Goal: Information Seeking & Learning: Learn about a topic

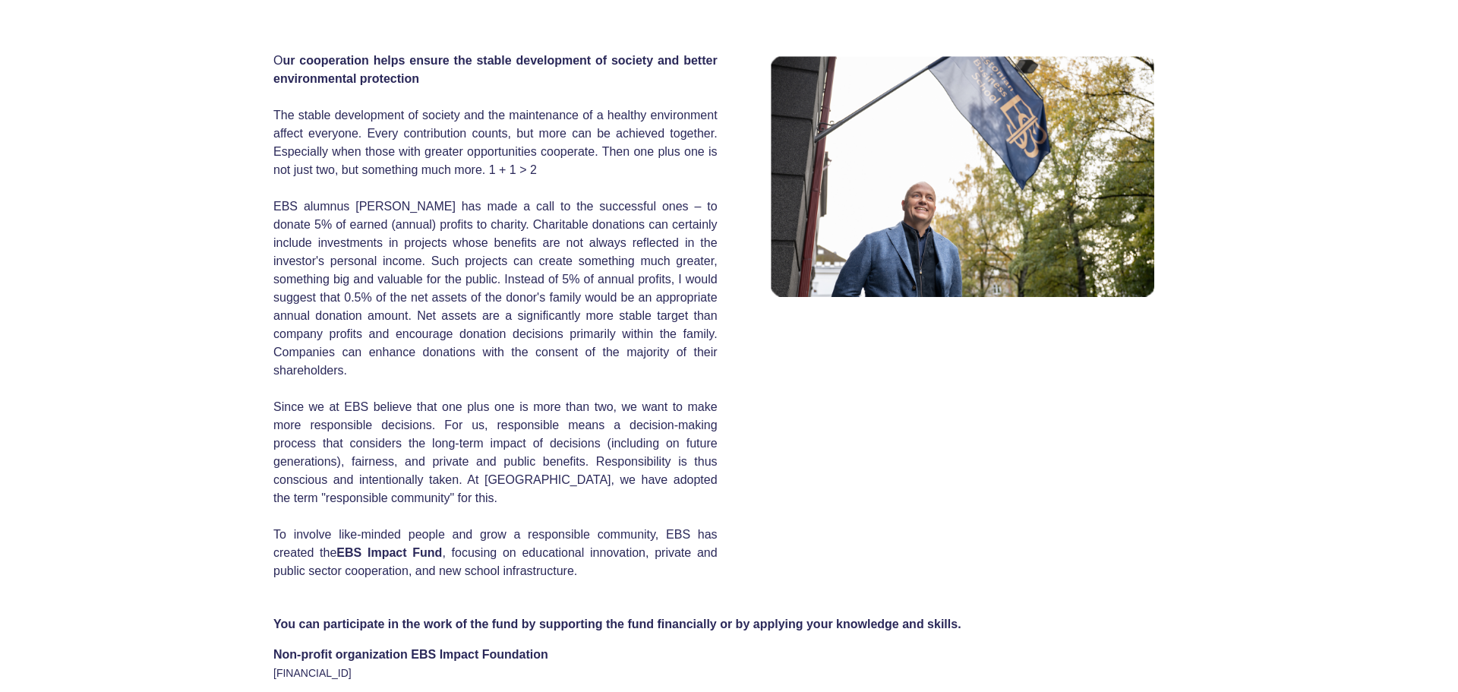
scroll to position [573, 0]
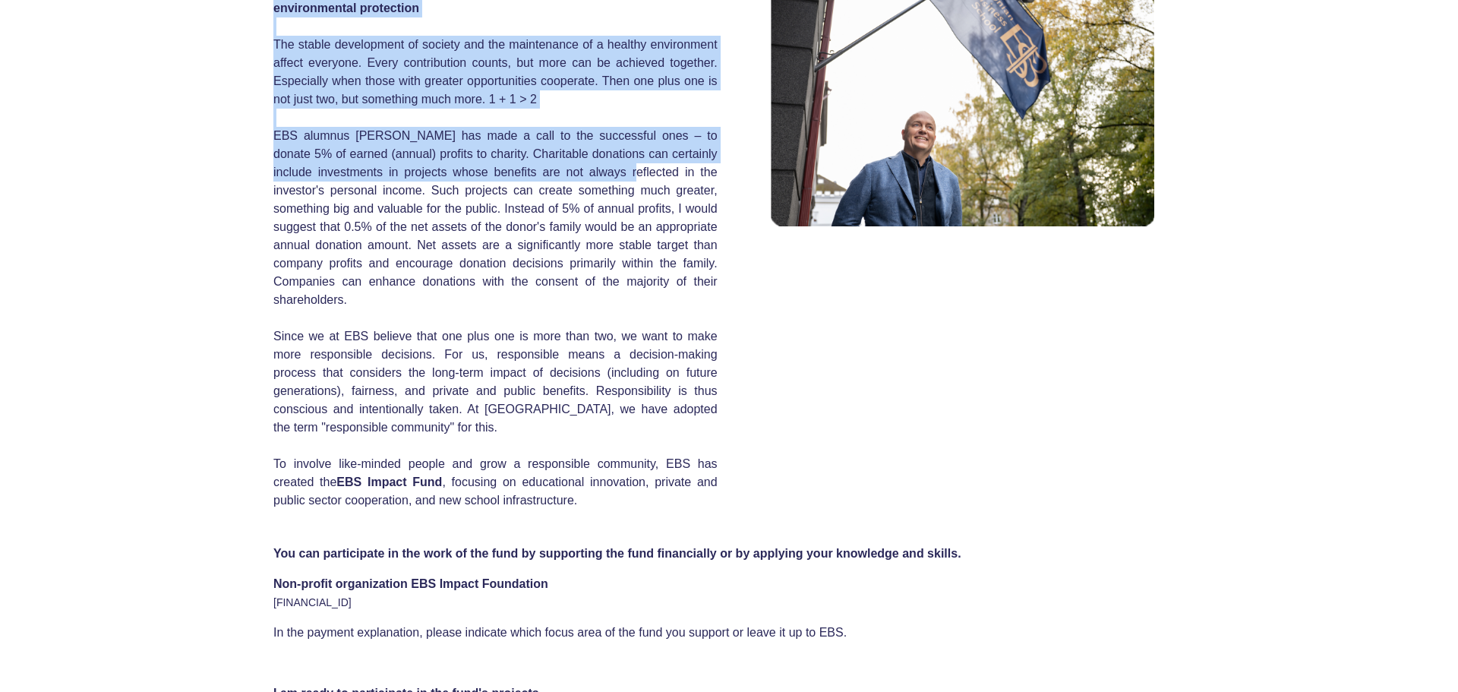
drag, startPoint x: 267, startPoint y: 140, endPoint x: 583, endPoint y: 183, distance: 319.5
click at [583, 183] on div "O ur cooperation helps ensure the stable development of society and better envi…" at bounding box center [729, 224] width 1458 height 585
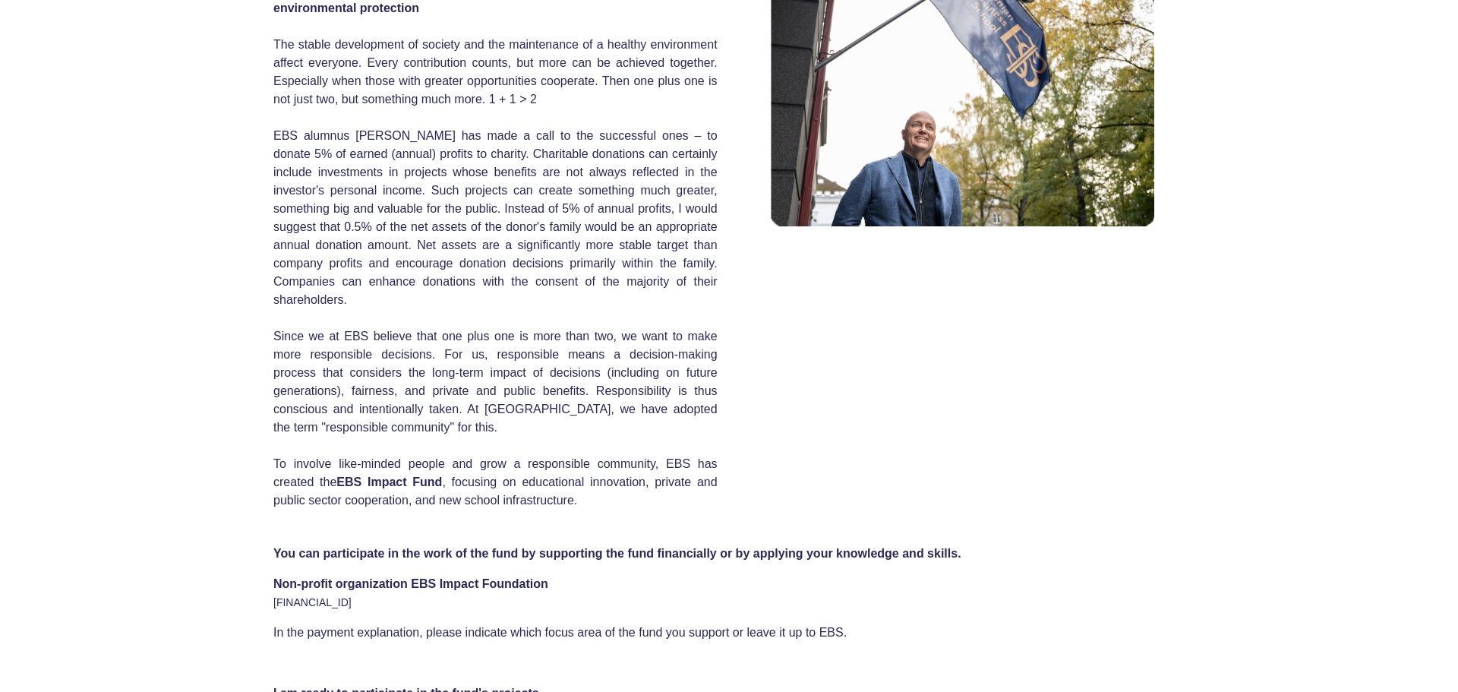
click at [221, 170] on div "O ur cooperation helps ensure the stable development of society and better envi…" at bounding box center [729, 224] width 1458 height 585
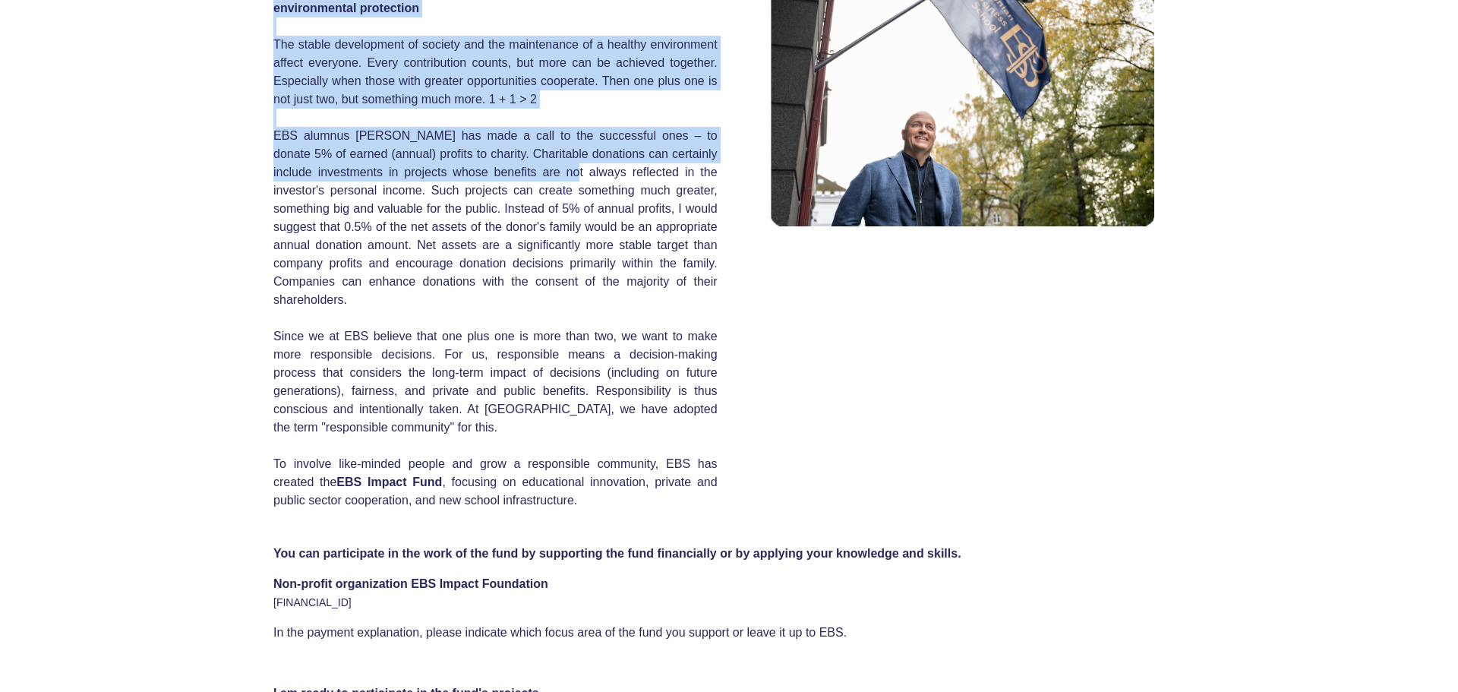
drag, startPoint x: 269, startPoint y: 143, endPoint x: 528, endPoint y: 178, distance: 262.1
click at [528, 178] on div "O ur cooperation helps ensure the stable development of society and better envi…" at bounding box center [729, 224] width 1458 height 585
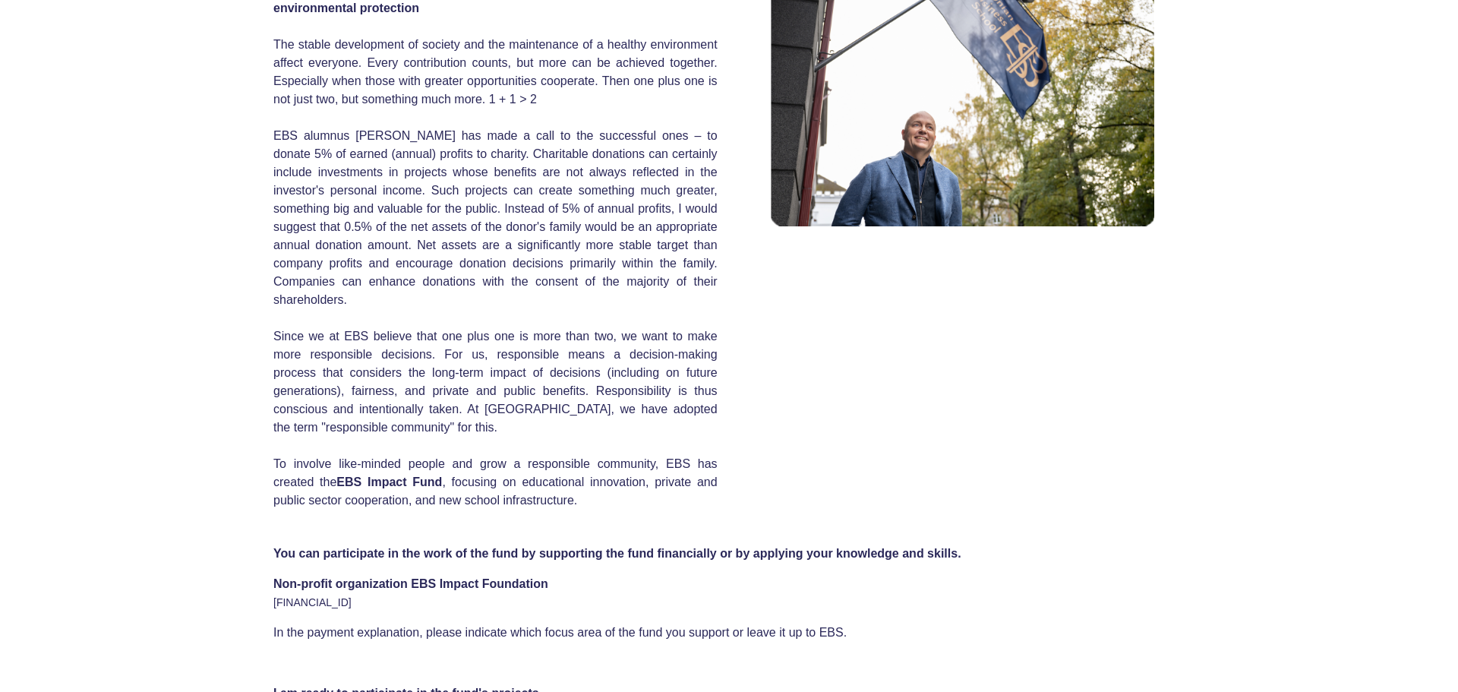
click at [226, 185] on div "O ur cooperation helps ensure the stable development of society and better envi…" at bounding box center [729, 224] width 1458 height 585
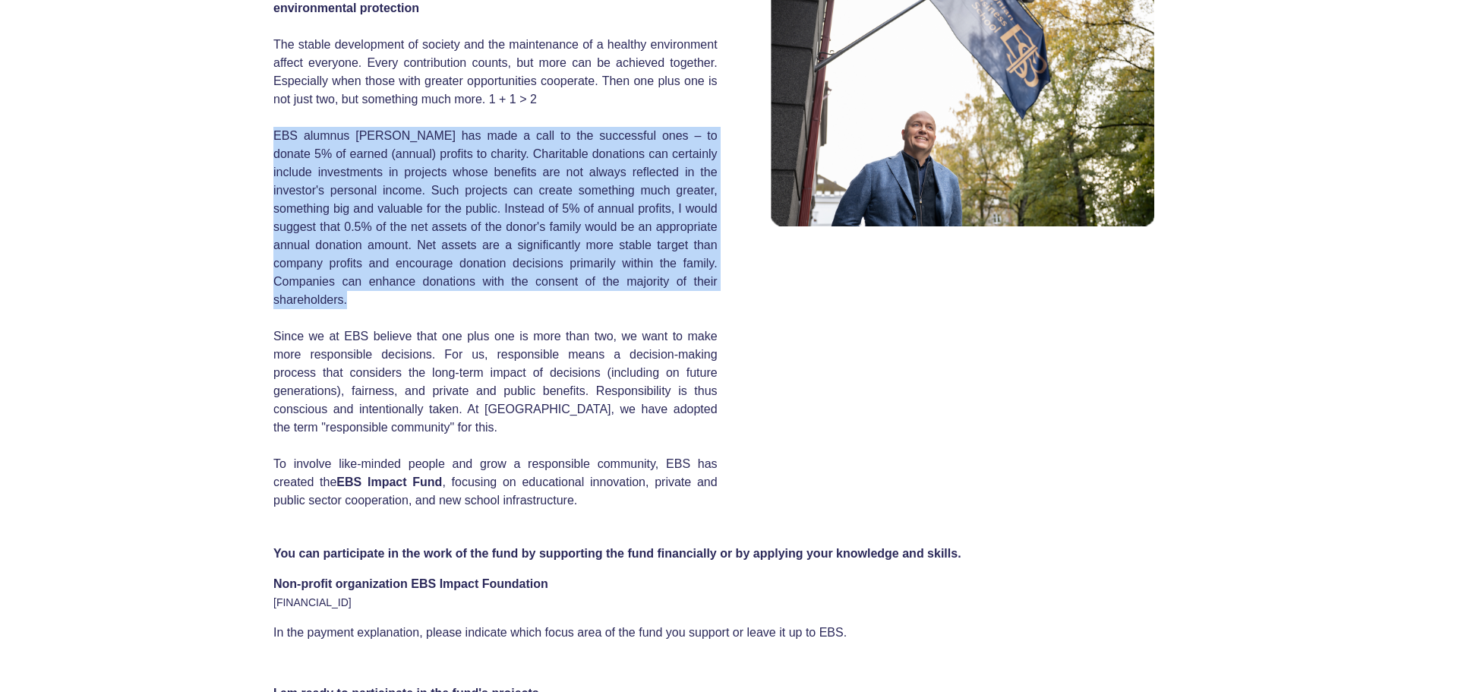
drag, startPoint x: 273, startPoint y: 142, endPoint x: 736, endPoint y: 293, distance: 486.5
click at [736, 293] on div "O ur cooperation helps ensure the stable development of society and better envi…" at bounding box center [728, 236] width 911 height 547
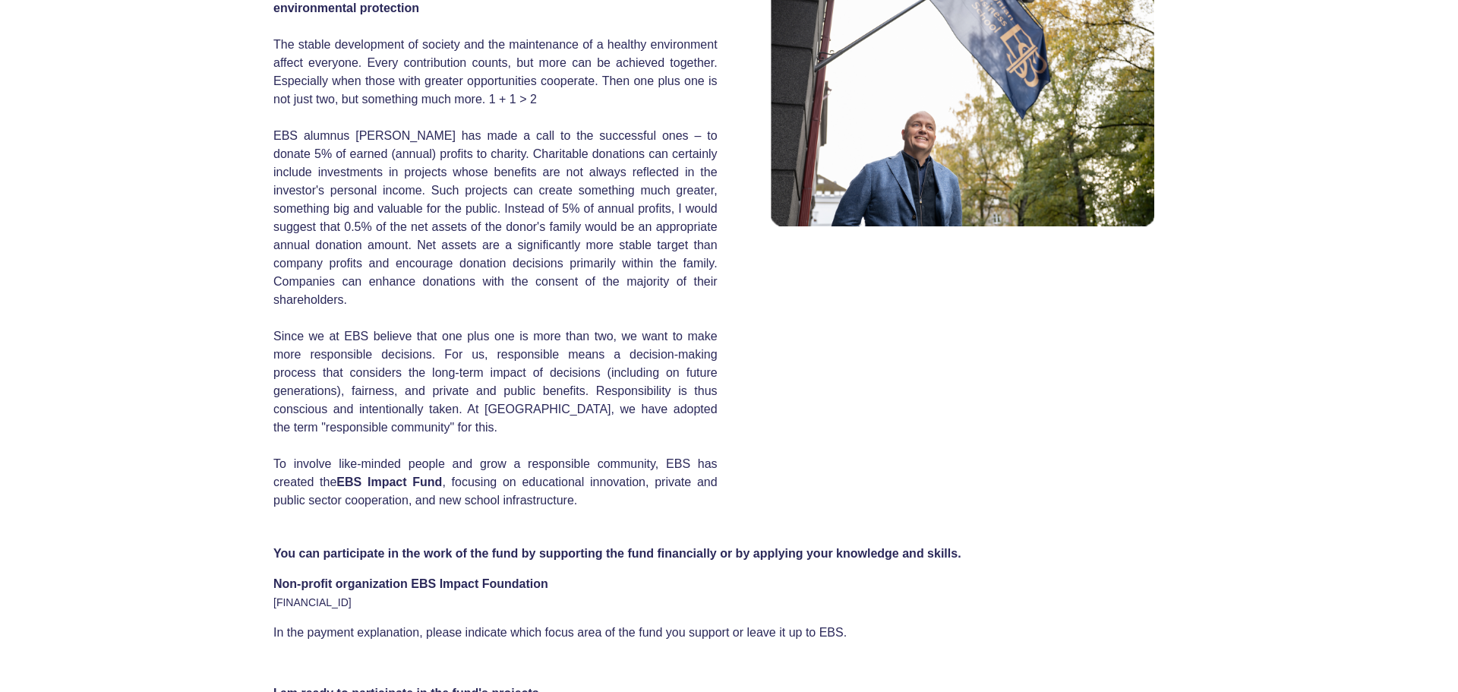
drag, startPoint x: 1123, startPoint y: 416, endPoint x: 402, endPoint y: 309, distance: 728.5
click at [1144, 424] on div "O ur cooperation helps ensure the stable development of society and better envi…" at bounding box center [728, 236] width 911 height 547
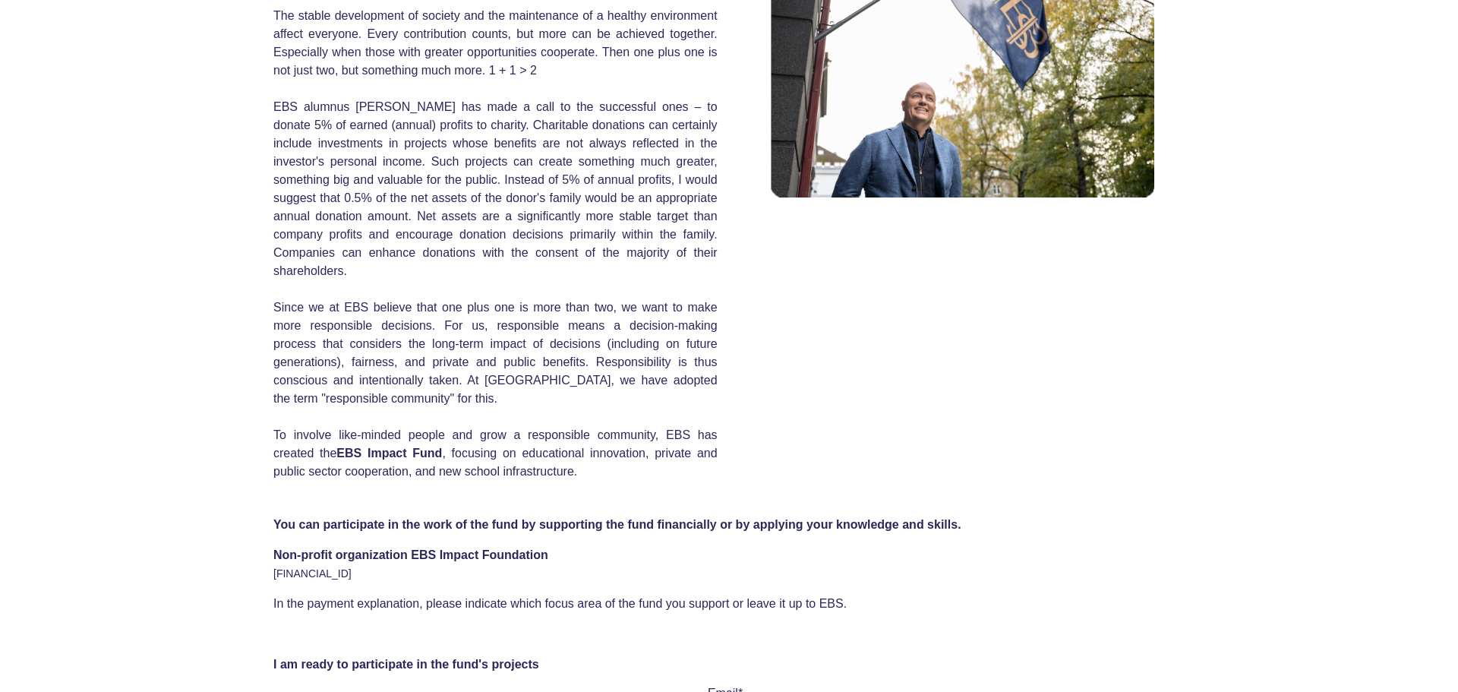
scroll to position [610, 0]
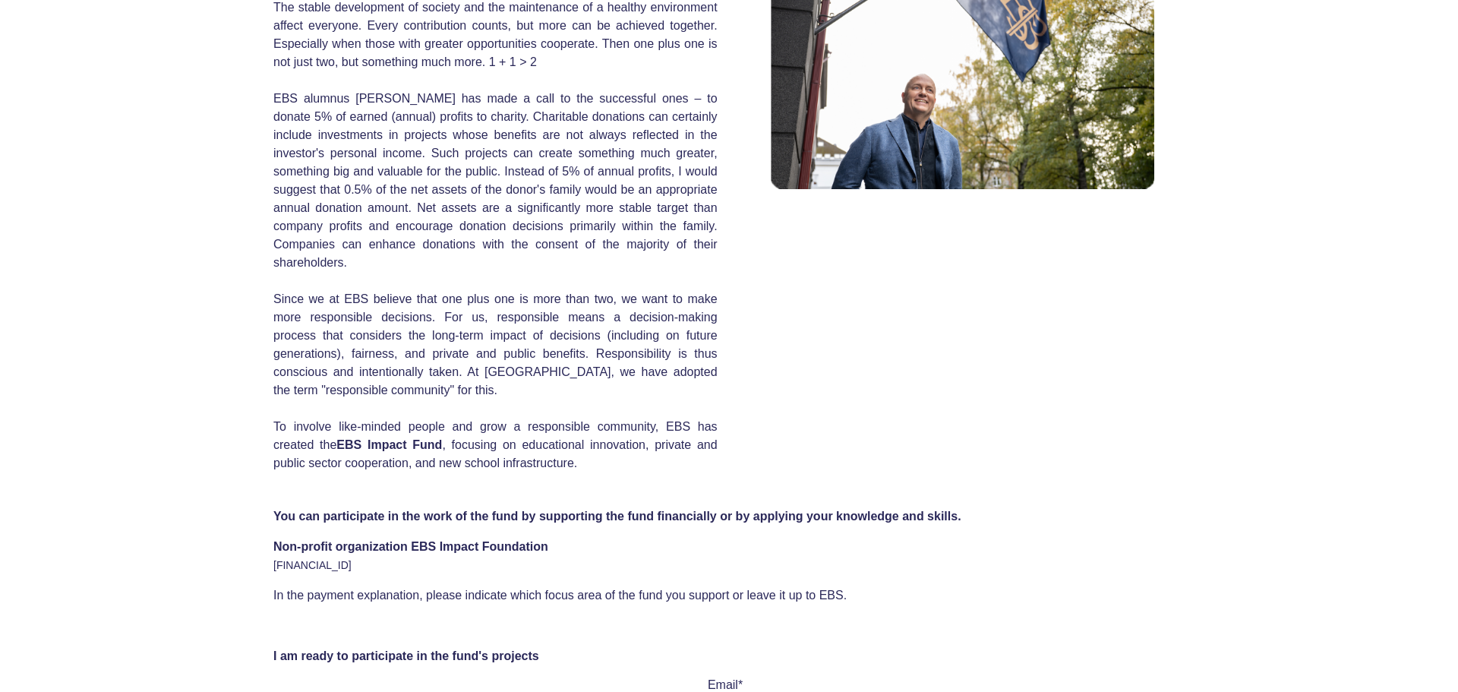
drag, startPoint x: 263, startPoint y: 528, endPoint x: 948, endPoint y: 563, distance: 686.5
click at [946, 562] on div "You can participate in the work of the fund by supporting the fund financially …" at bounding box center [729, 550] width 1458 height 140
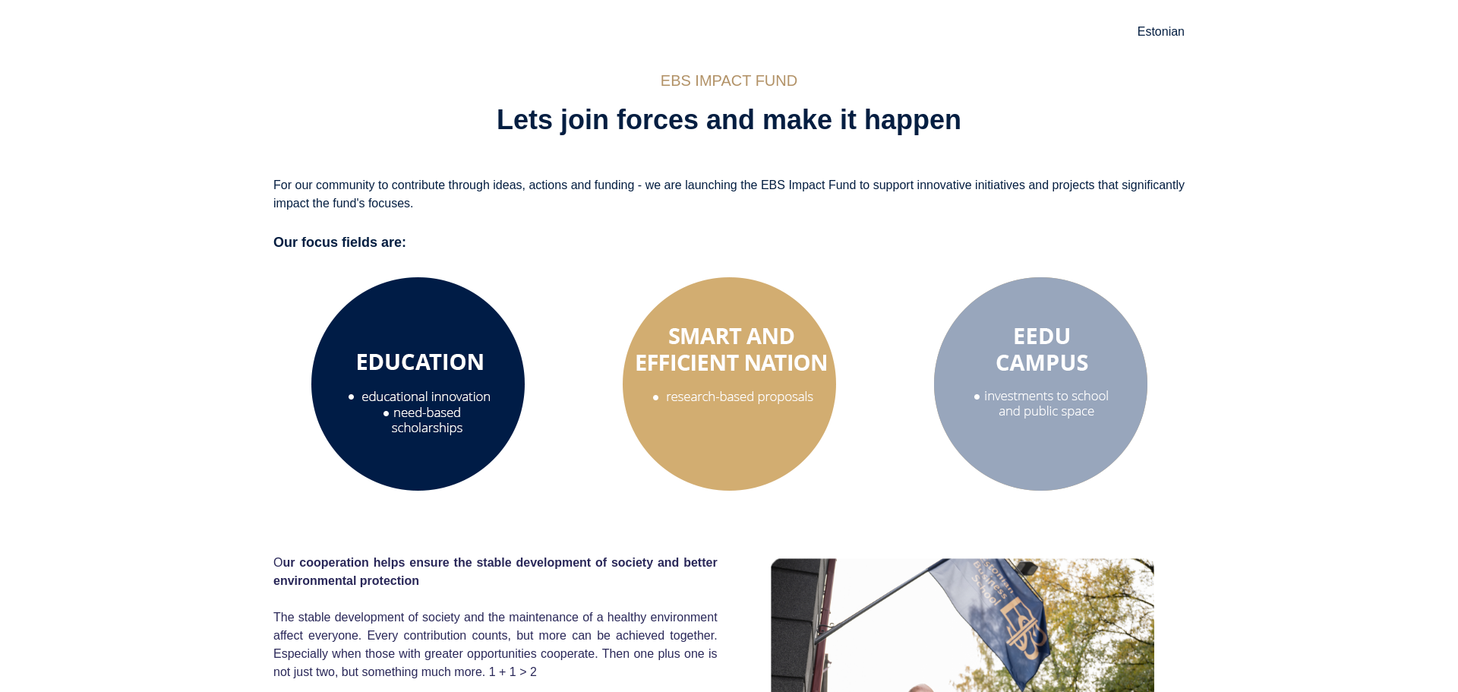
scroll to position [0, 0]
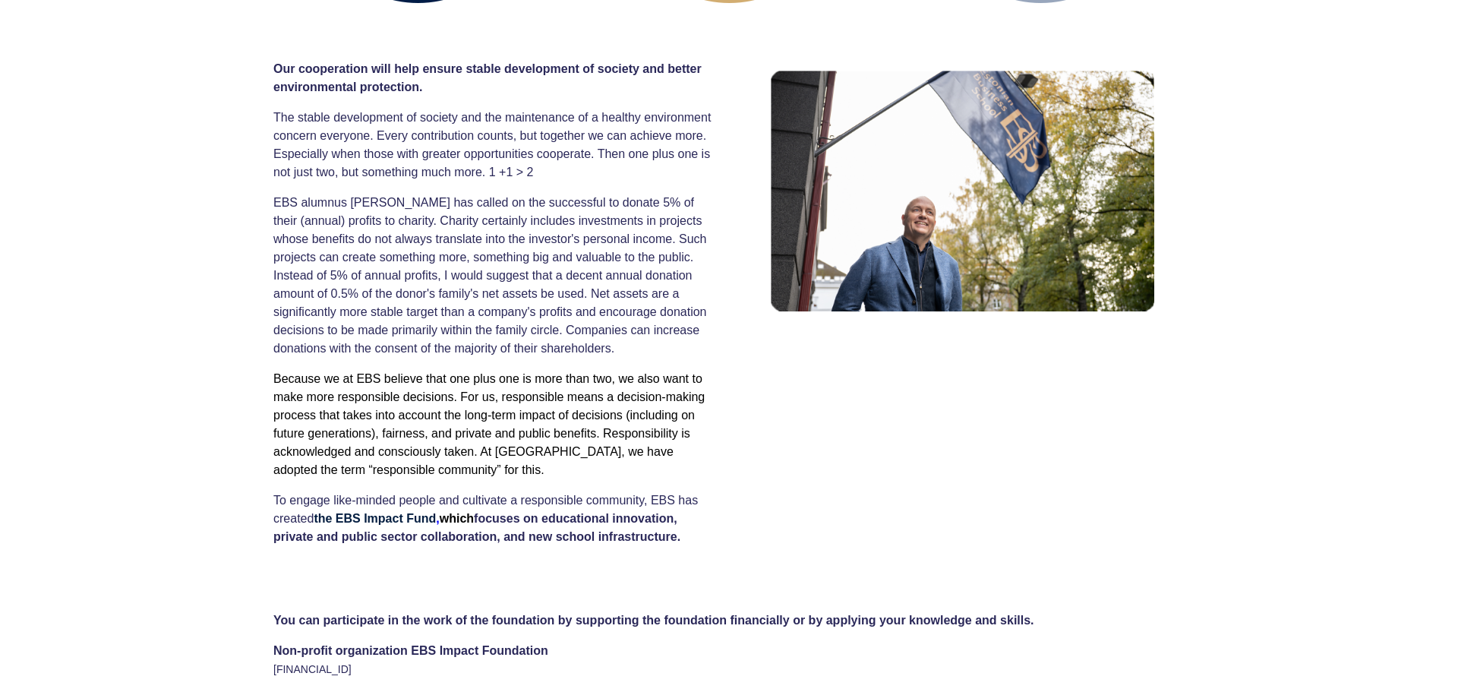
scroll to position [485, 0]
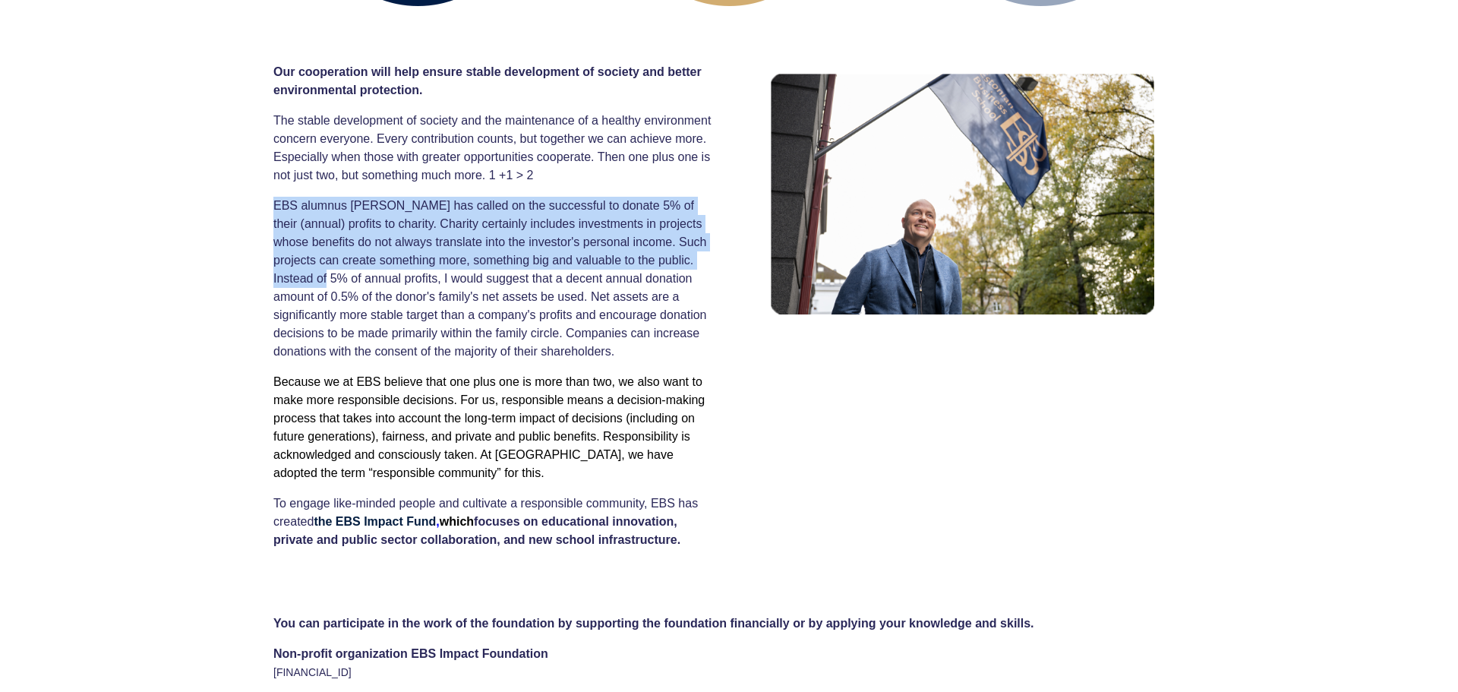
drag, startPoint x: 274, startPoint y: 203, endPoint x: 712, endPoint y: 259, distance: 441.6
click at [712, 259] on p "EBS alumnus Martin Villig has called on the successful to donate 5% of their (a…" at bounding box center [495, 279] width 444 height 164
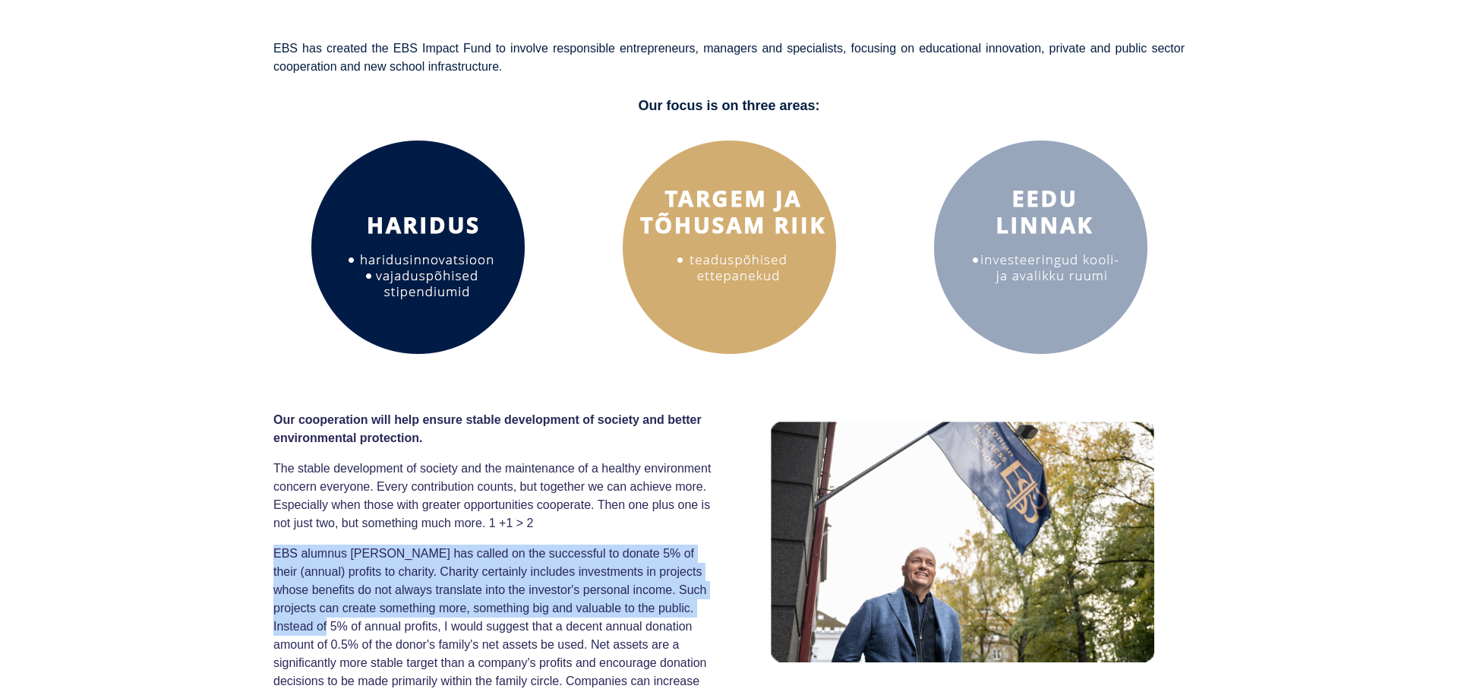
scroll to position [0, 0]
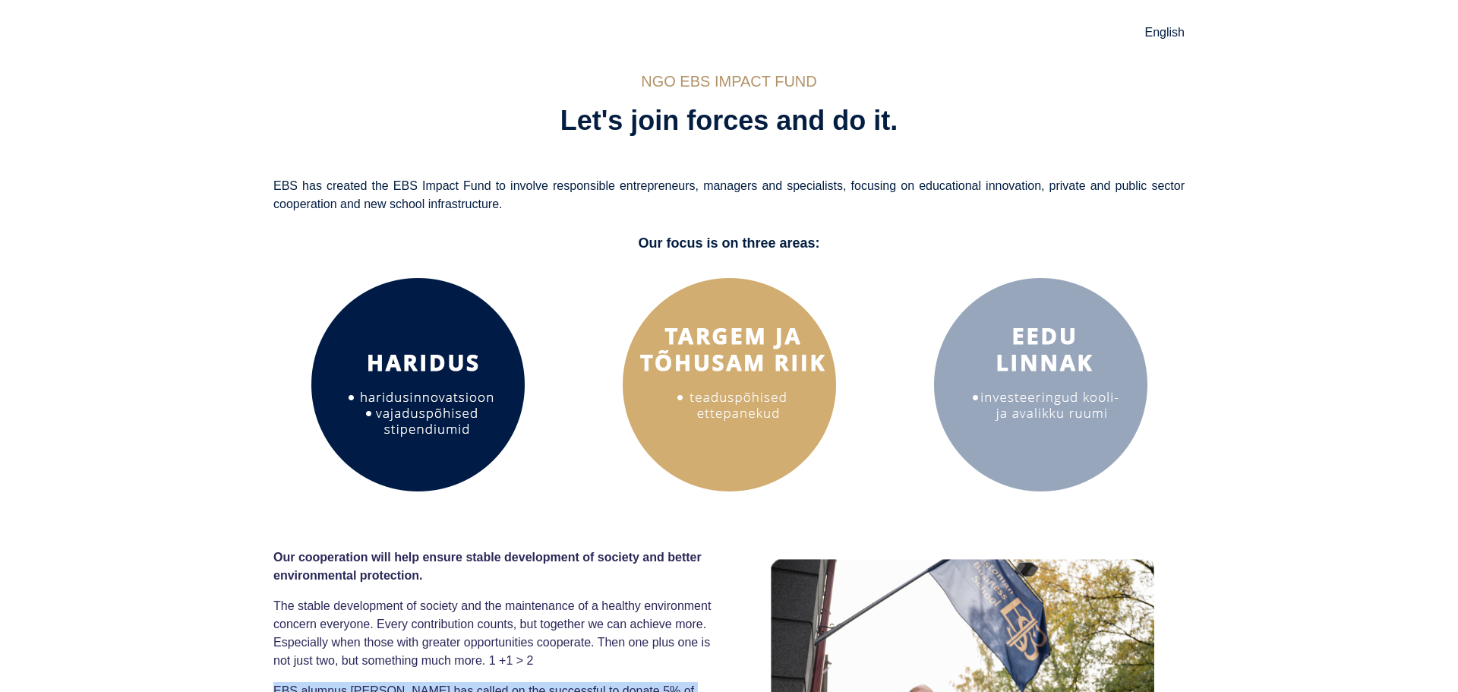
click at [681, 331] on img at bounding box center [729, 384] width 228 height 228
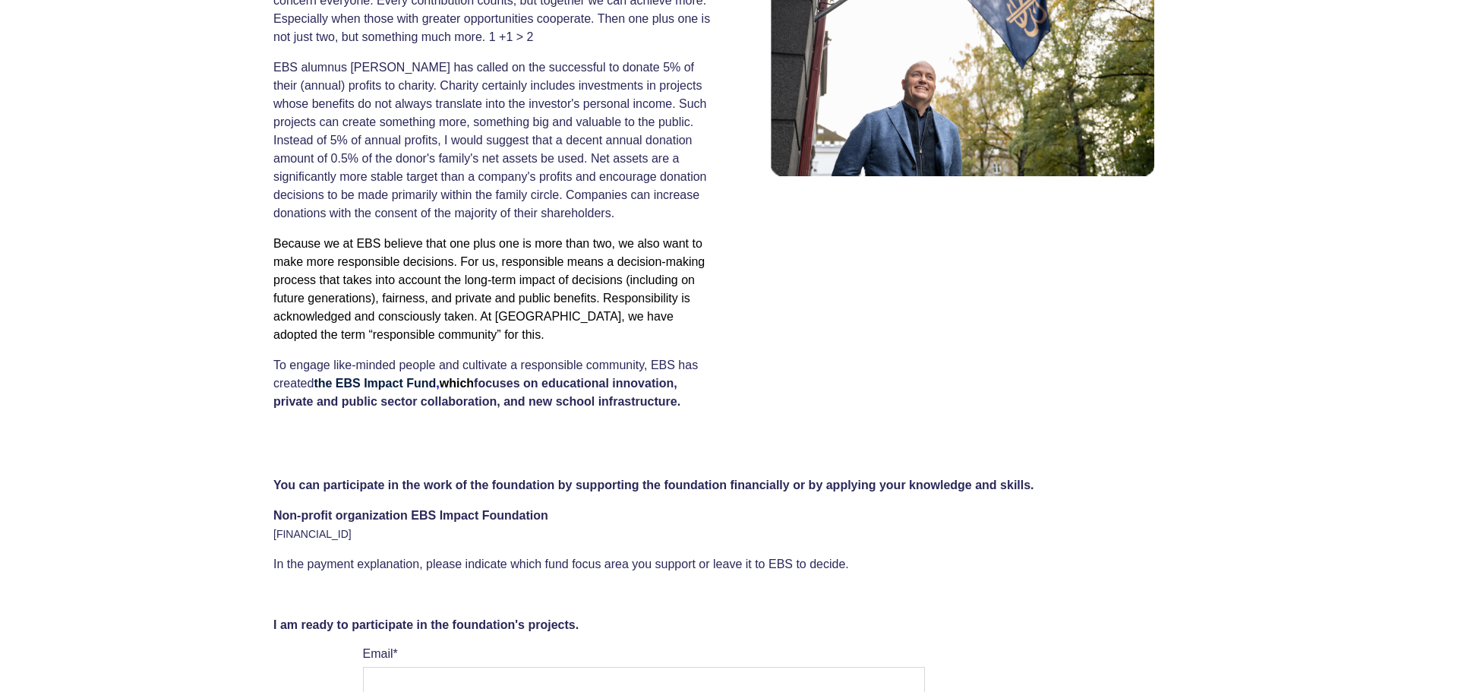
scroll to position [55, 0]
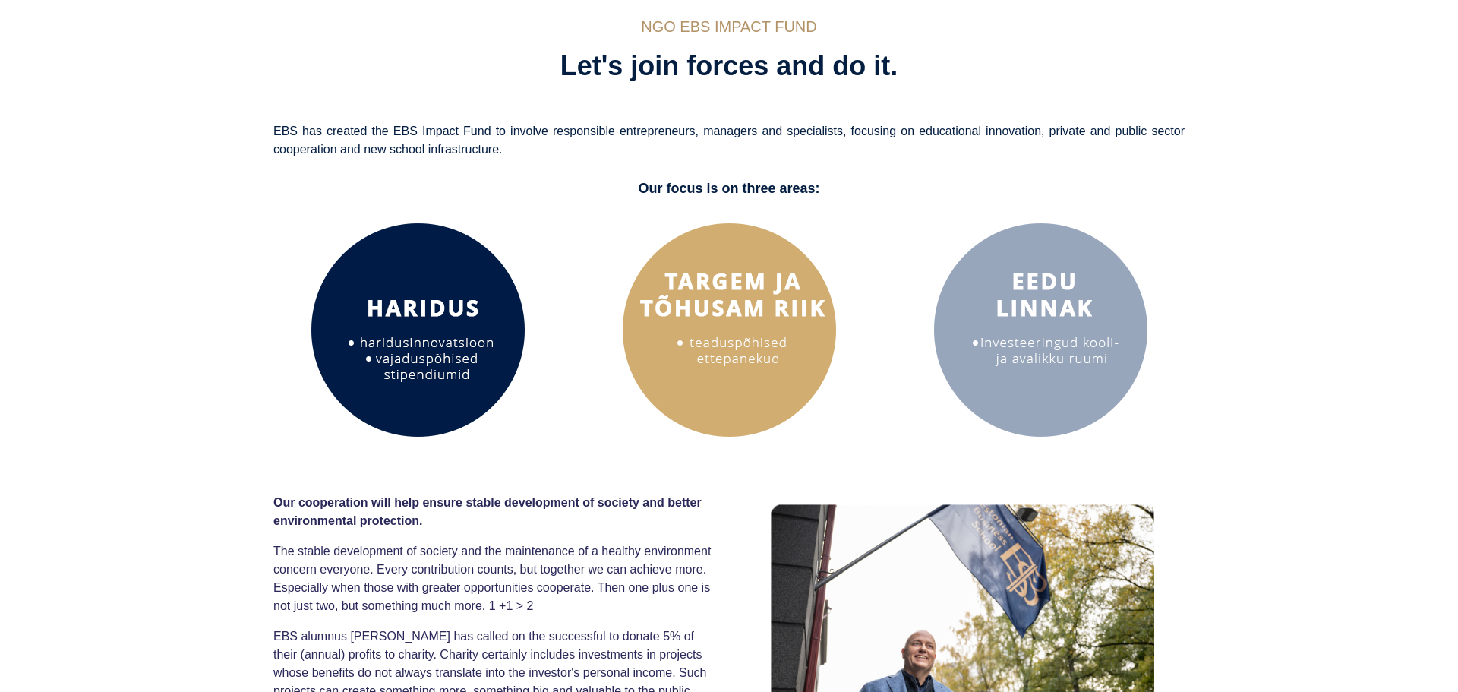
click at [1003, 330] on img at bounding box center [1040, 330] width 228 height 228
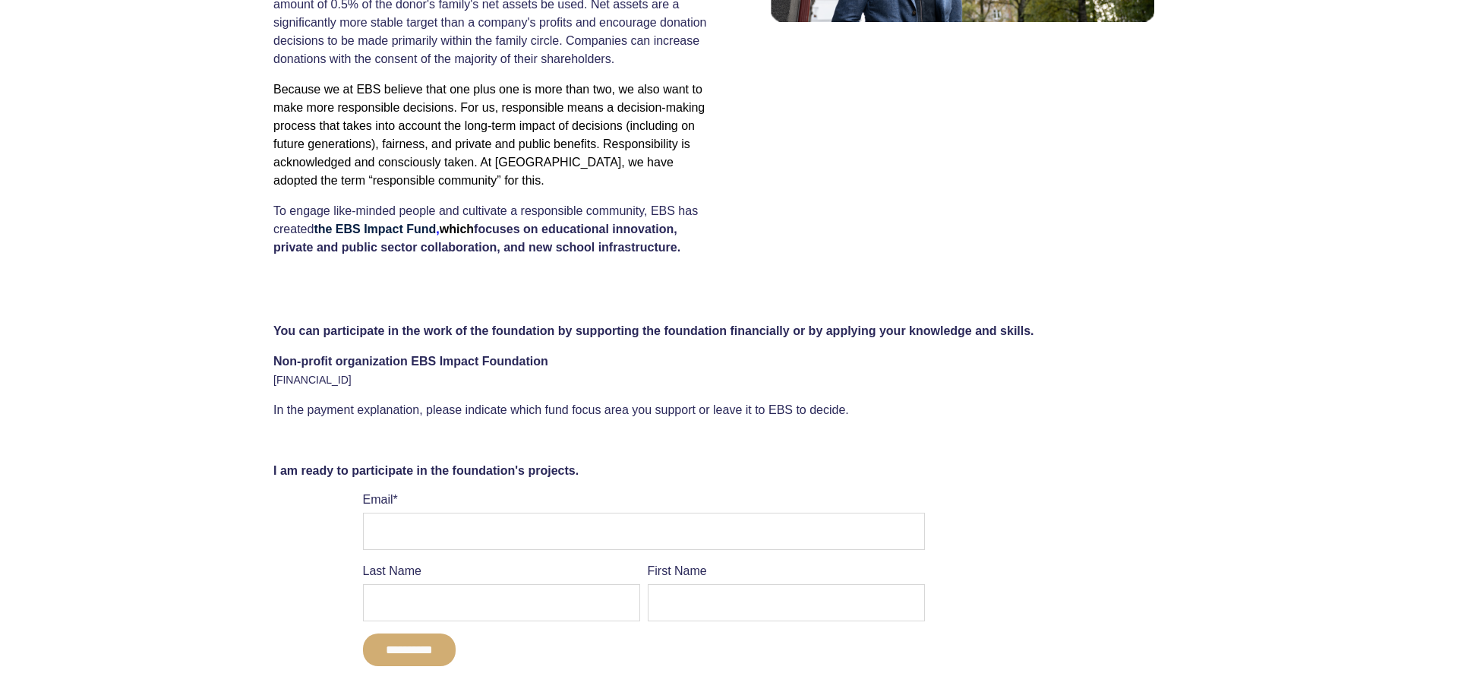
scroll to position [52, 0]
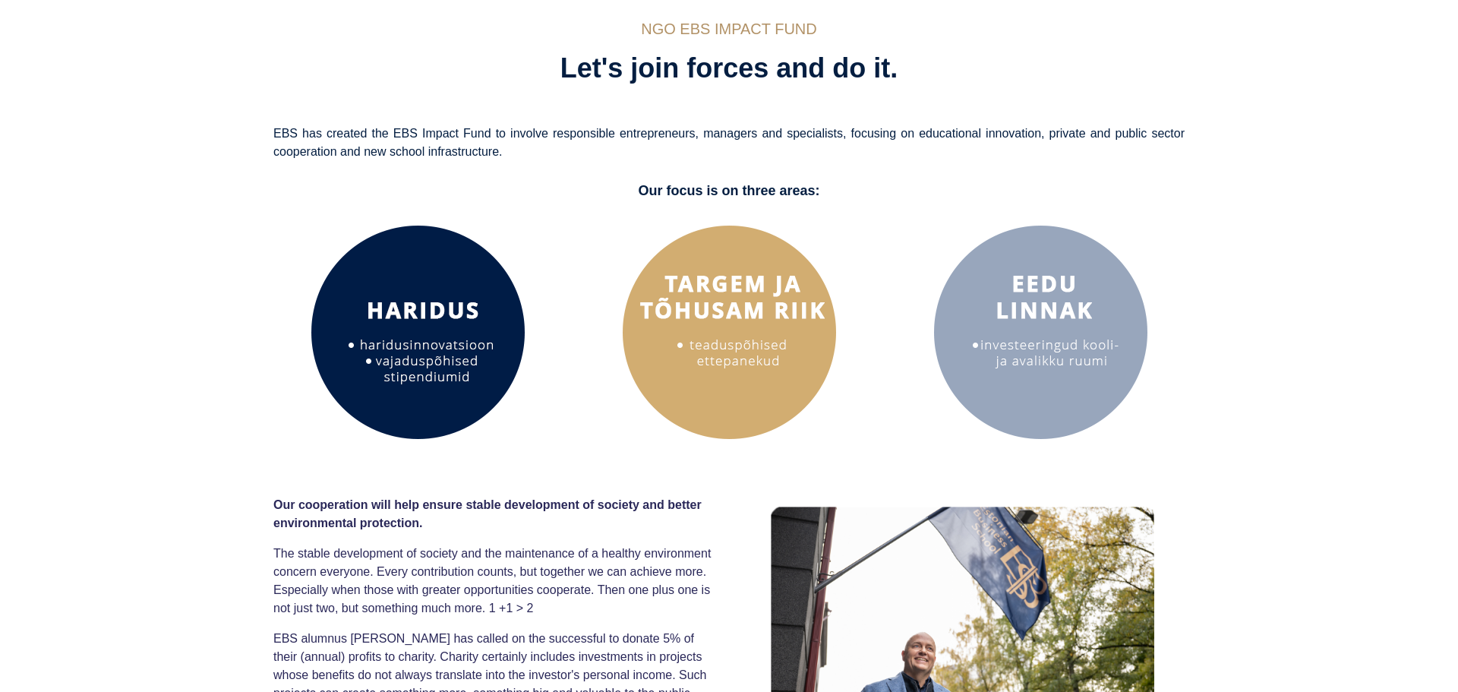
click at [469, 319] on img at bounding box center [418, 332] width 228 height 228
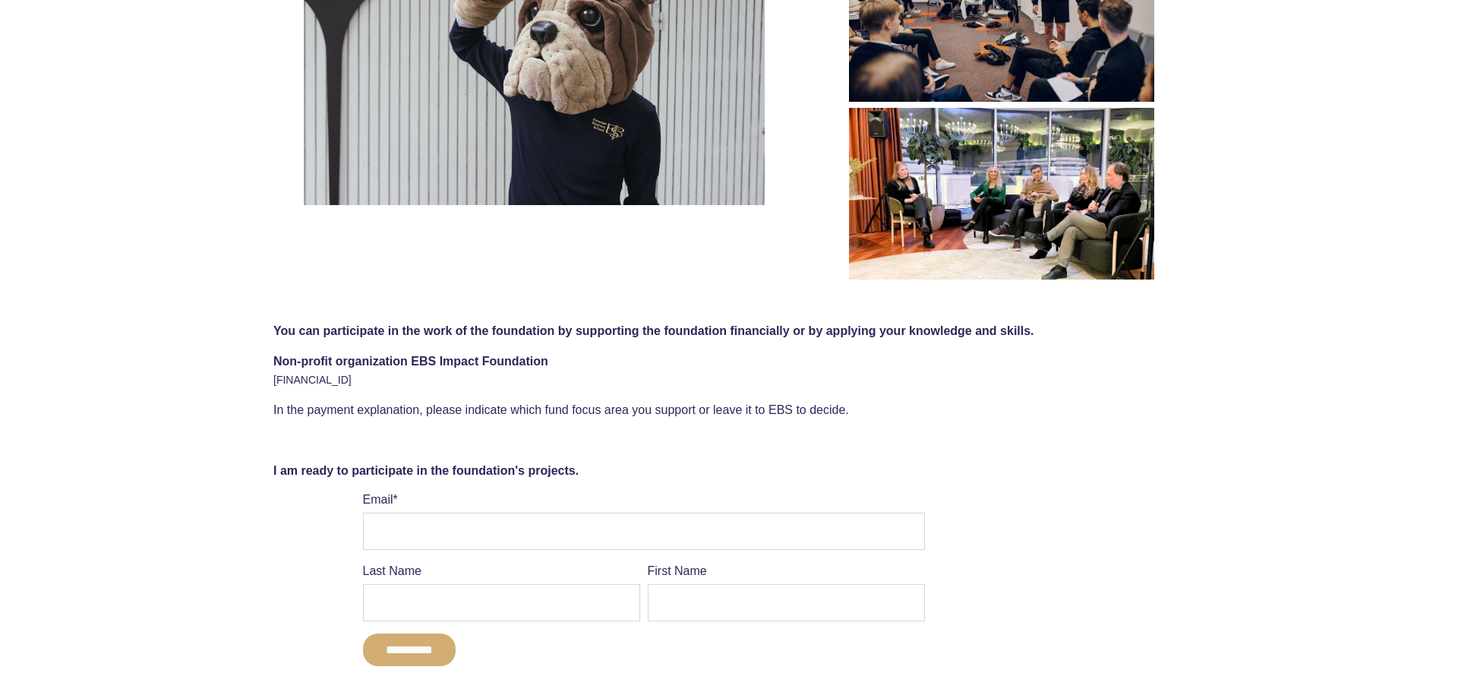
scroll to position [432, 0]
click at [307, 378] on font "[FINANCIAL_ID]" at bounding box center [312, 380] width 78 height 12
click at [306, 380] on font "[FINANCIAL_ID]" at bounding box center [312, 380] width 78 height 12
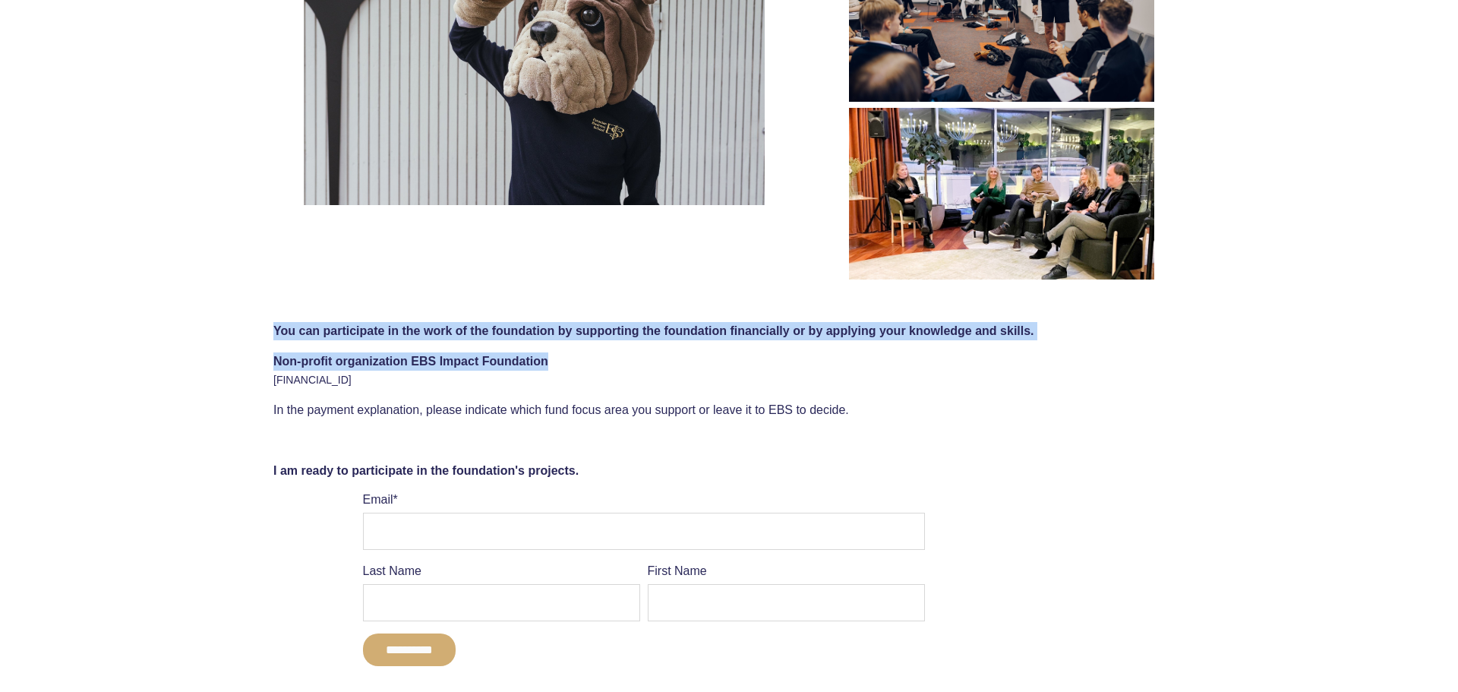
drag, startPoint x: 558, startPoint y: 360, endPoint x: 267, endPoint y: 354, distance: 290.9
click at [267, 354] on div "You can participate in the work of the foundation by supporting the foundation …" at bounding box center [729, 365] width 1458 height 140
click at [276, 363] on font "Non-profit organization EBS Impact Foundation" at bounding box center [410, 361] width 275 height 13
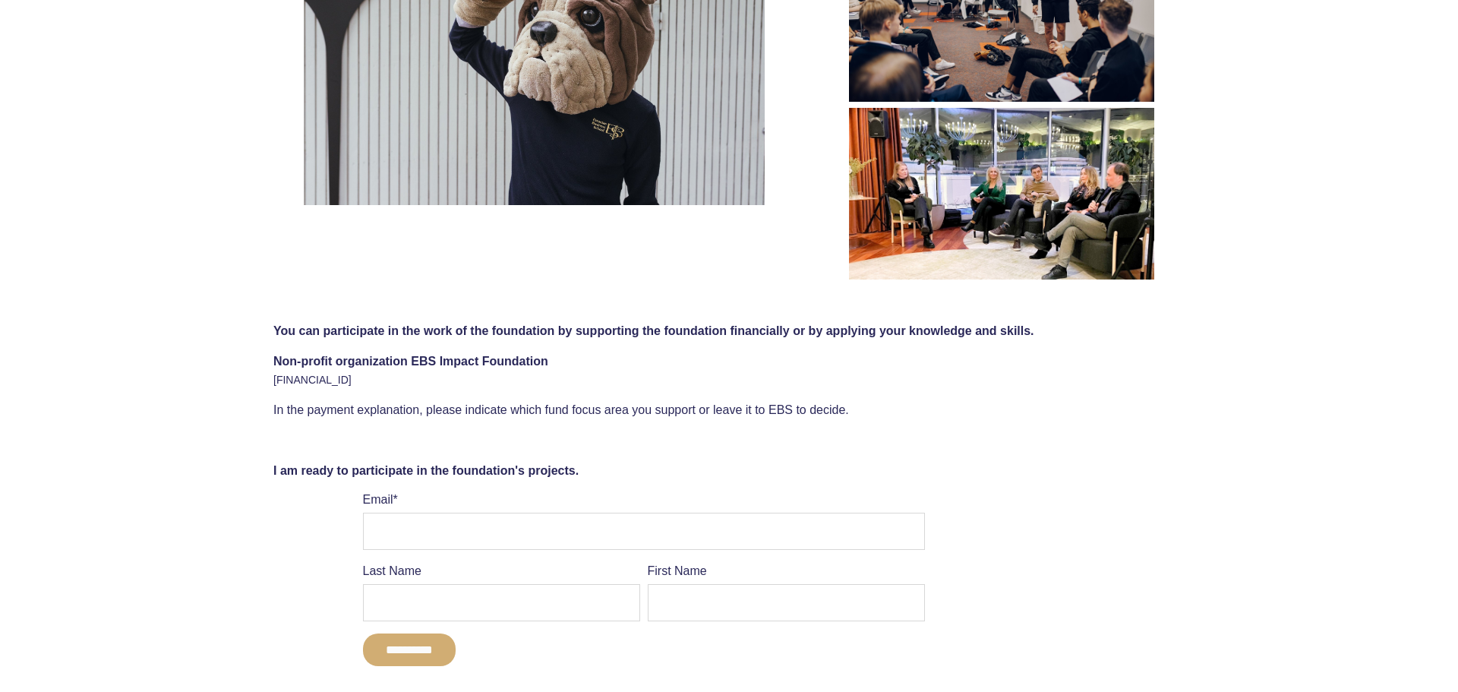
drag, startPoint x: 274, startPoint y: 374, endPoint x: 412, endPoint y: 380, distance: 137.6
click at [412, 380] on p "Non-profit organization EBS Impact Foundation EE947700771005217169" at bounding box center [728, 370] width 911 height 36
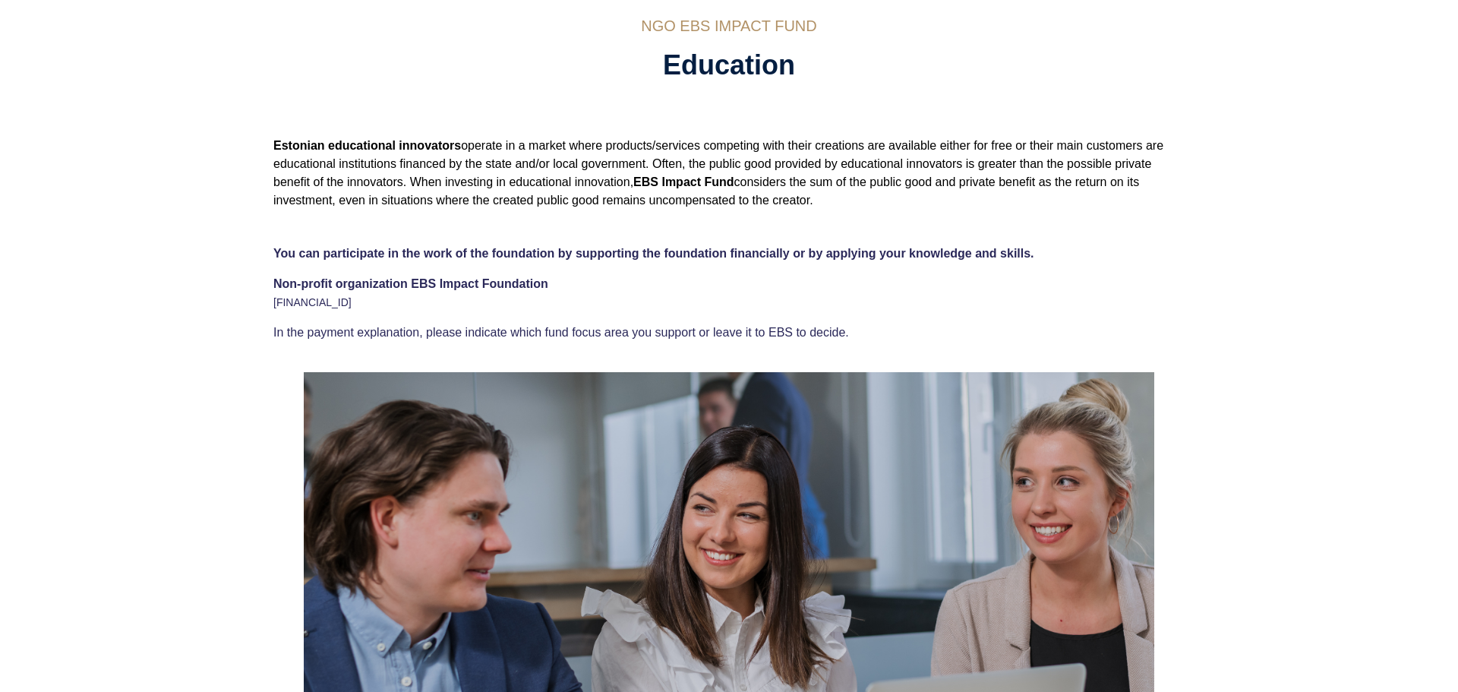
scroll to position [238, 0]
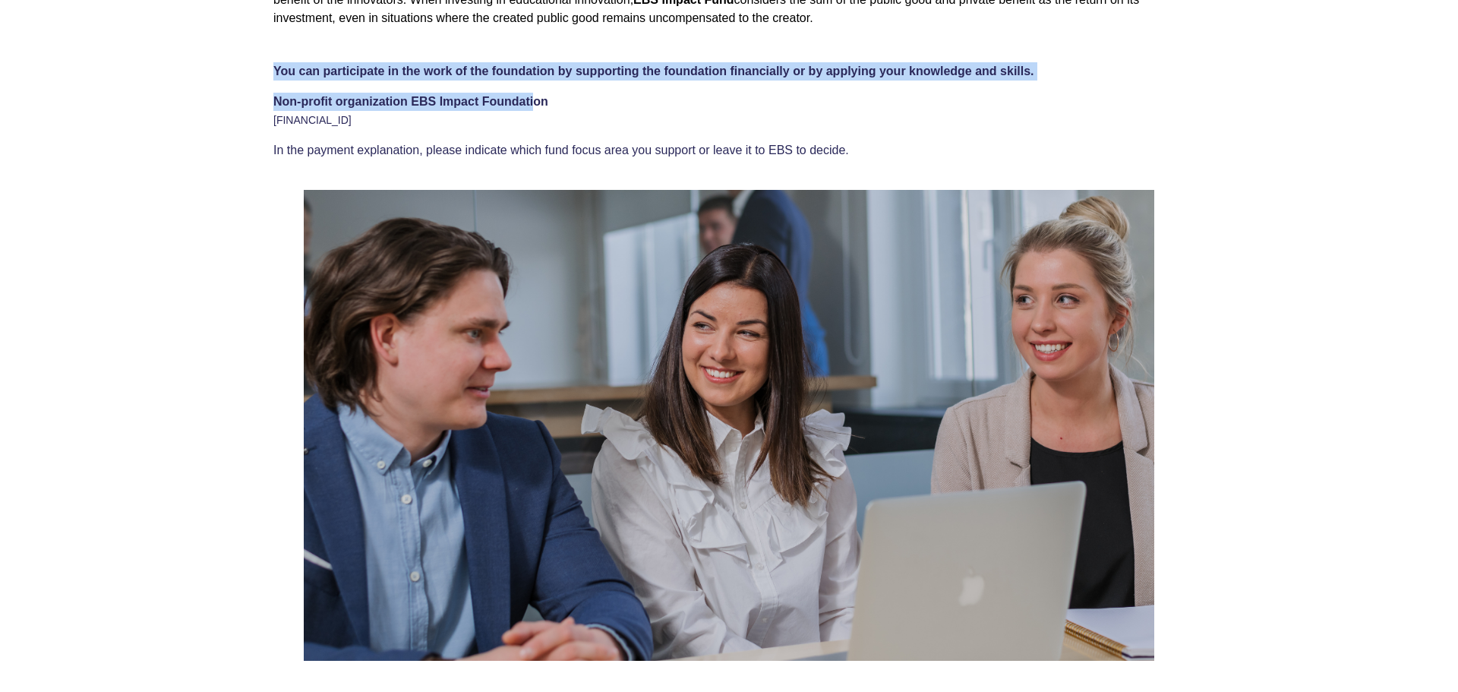
drag, startPoint x: 266, startPoint y: 102, endPoint x: 532, endPoint y: 108, distance: 265.8
click at [532, 108] on div "You can participate in the work of the foundation by supporting the foundation …" at bounding box center [729, 105] width 1458 height 140
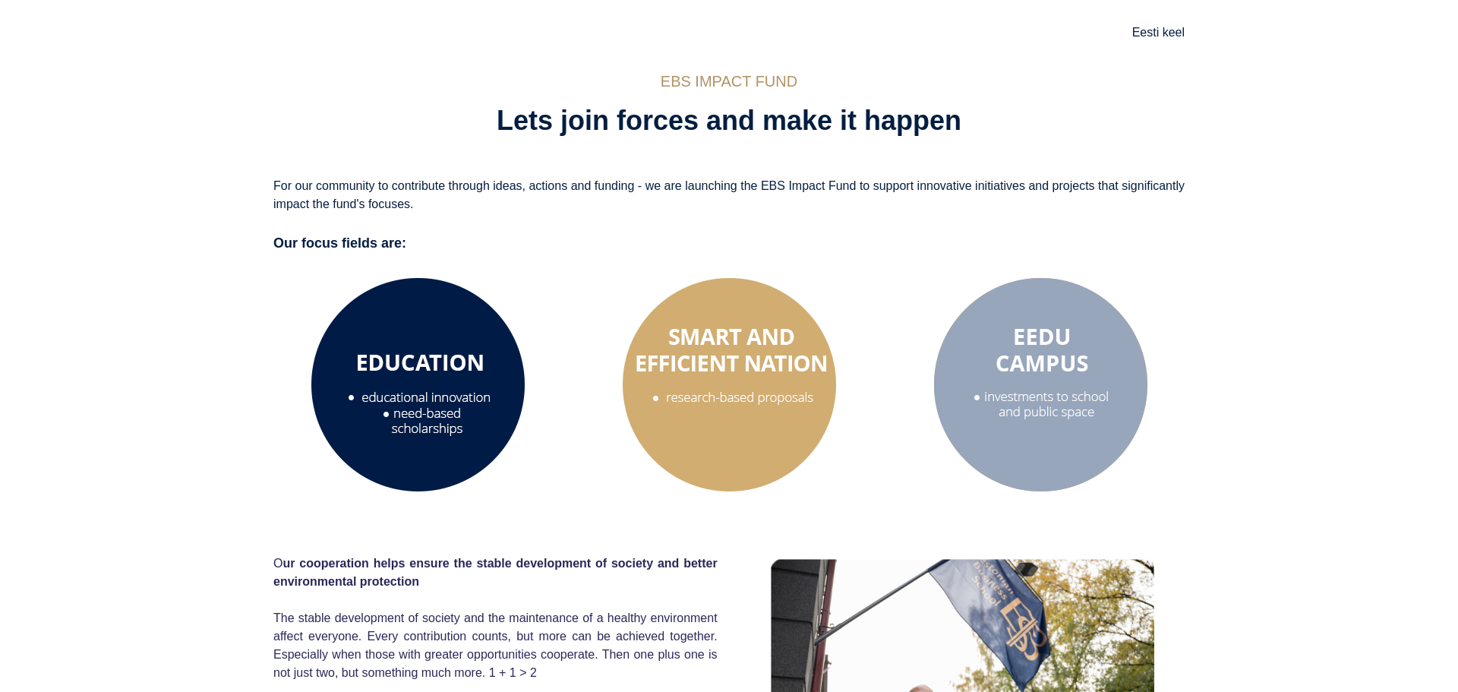
click at [1320, 327] on div at bounding box center [729, 378] width 1458 height 255
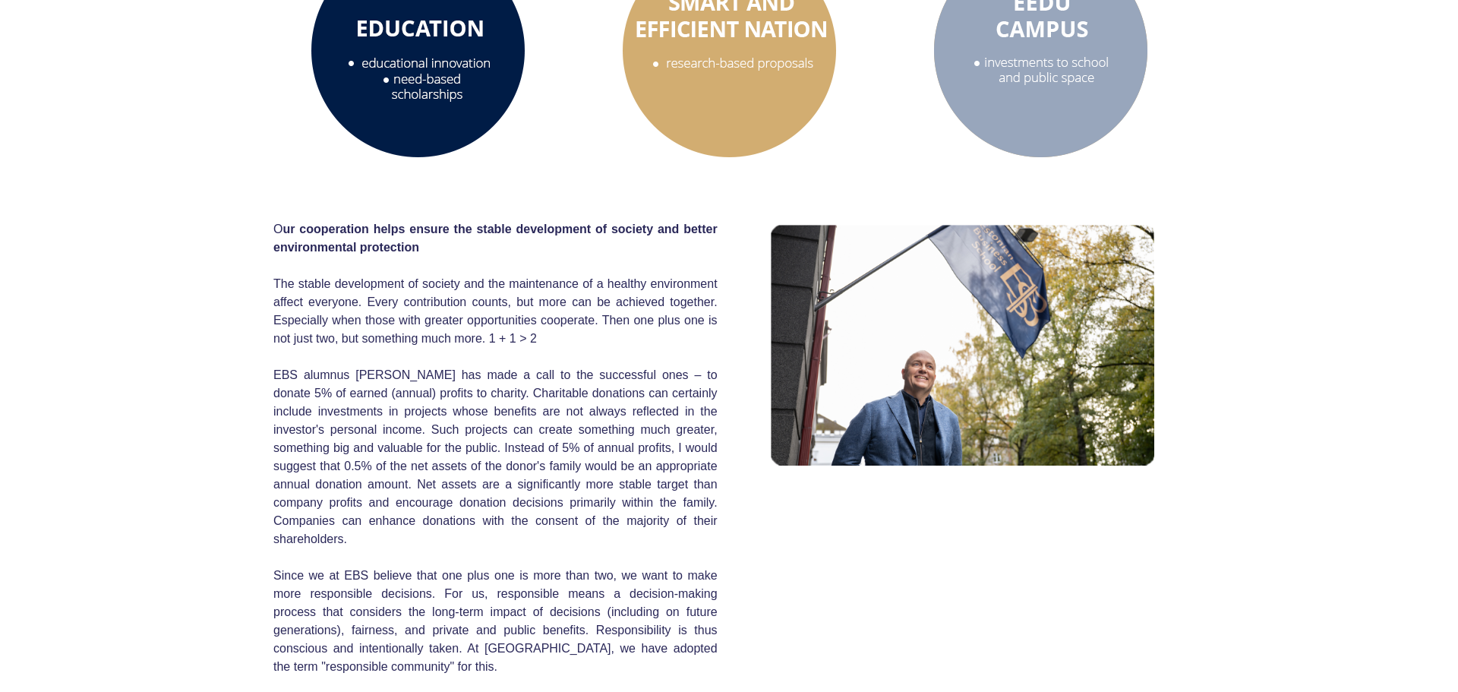
scroll to position [345, 0]
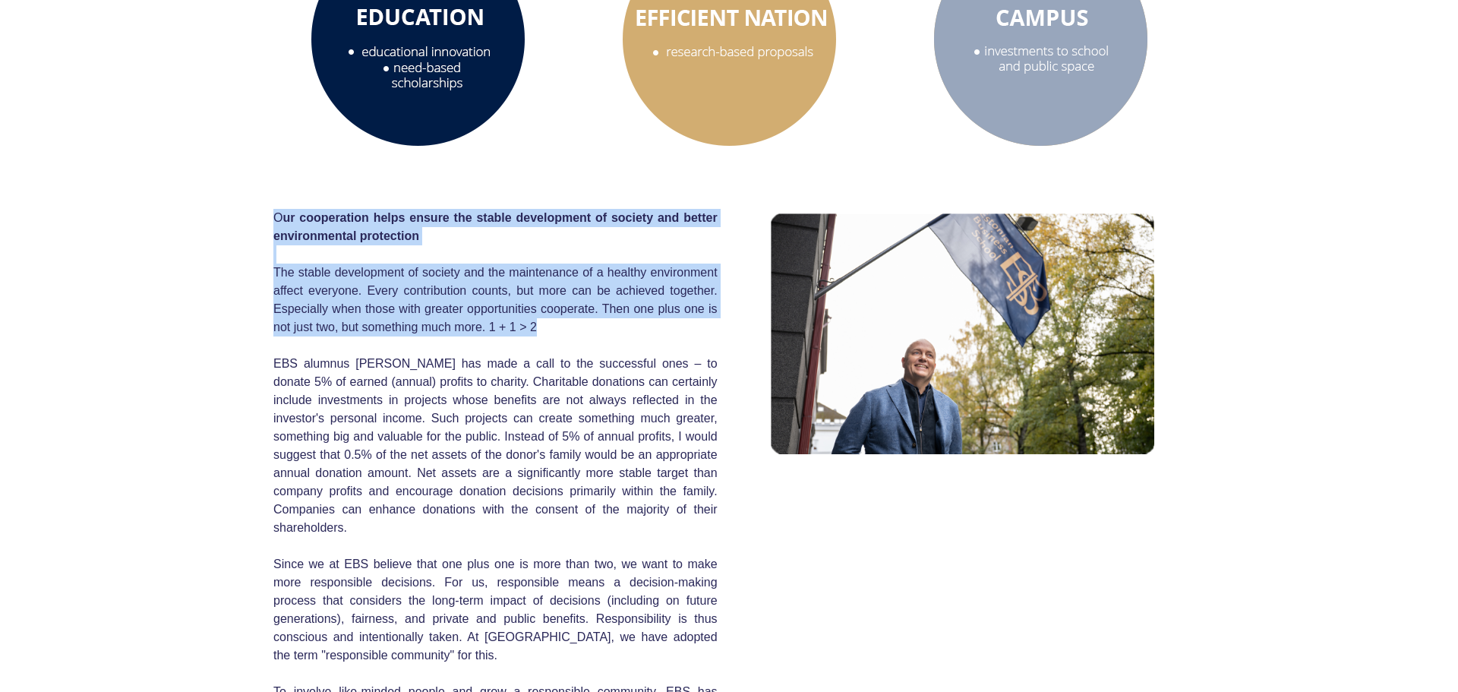
drag, startPoint x: 271, startPoint y: 285, endPoint x: 553, endPoint y: 340, distance: 287.1
click at [553, 340] on div "O ur cooperation helps ensure the stable development of society and better envi…" at bounding box center [729, 452] width 1458 height 585
click at [553, 340] on h2 "O ur cooperation helps ensure the stable development of society and better envi…" at bounding box center [495, 473] width 444 height 528
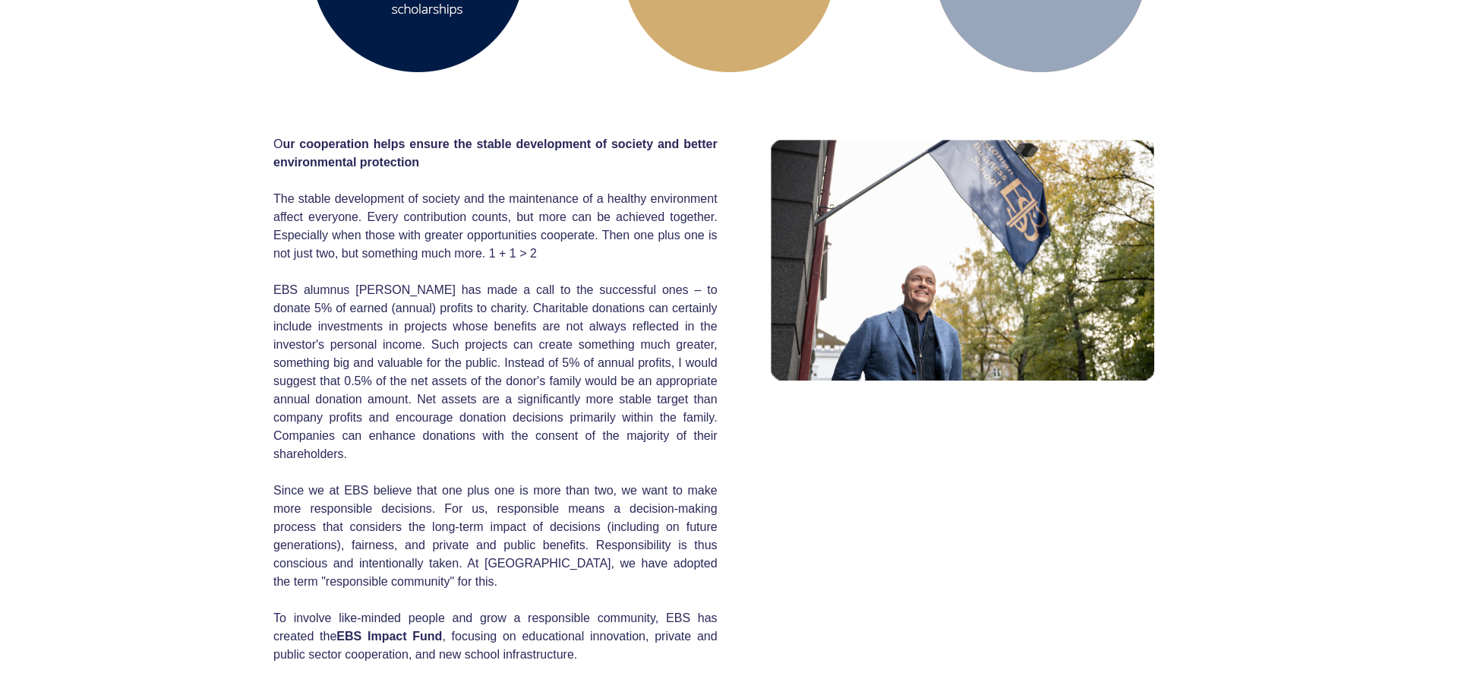
scroll to position [462, 0]
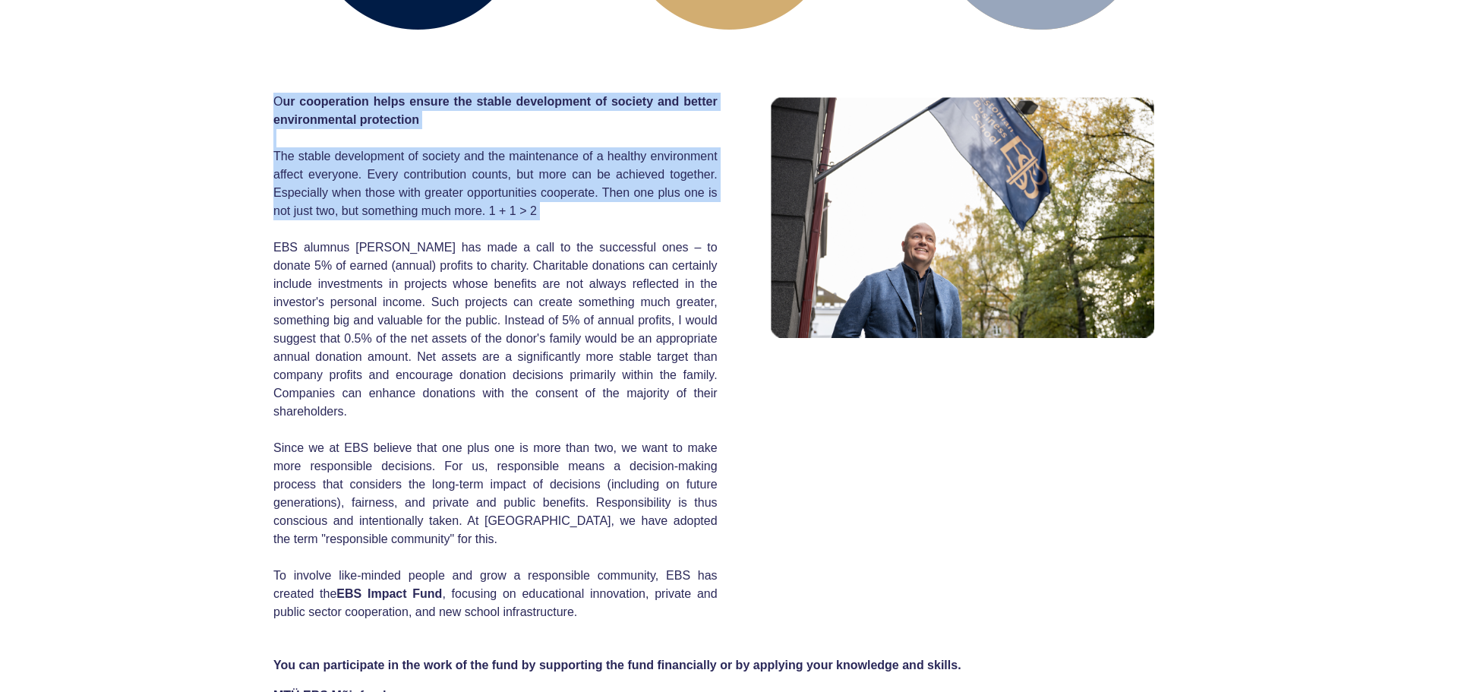
drag, startPoint x: 263, startPoint y: 249, endPoint x: 574, endPoint y: 239, distance: 310.7
click at [574, 239] on div "O ur cooperation helps ensure the stable development of society and better envi…" at bounding box center [729, 336] width 1458 height 585
click at [574, 239] on h2 "O ur cooperation helps ensure the stable development of society and better envi…" at bounding box center [495, 357] width 444 height 528
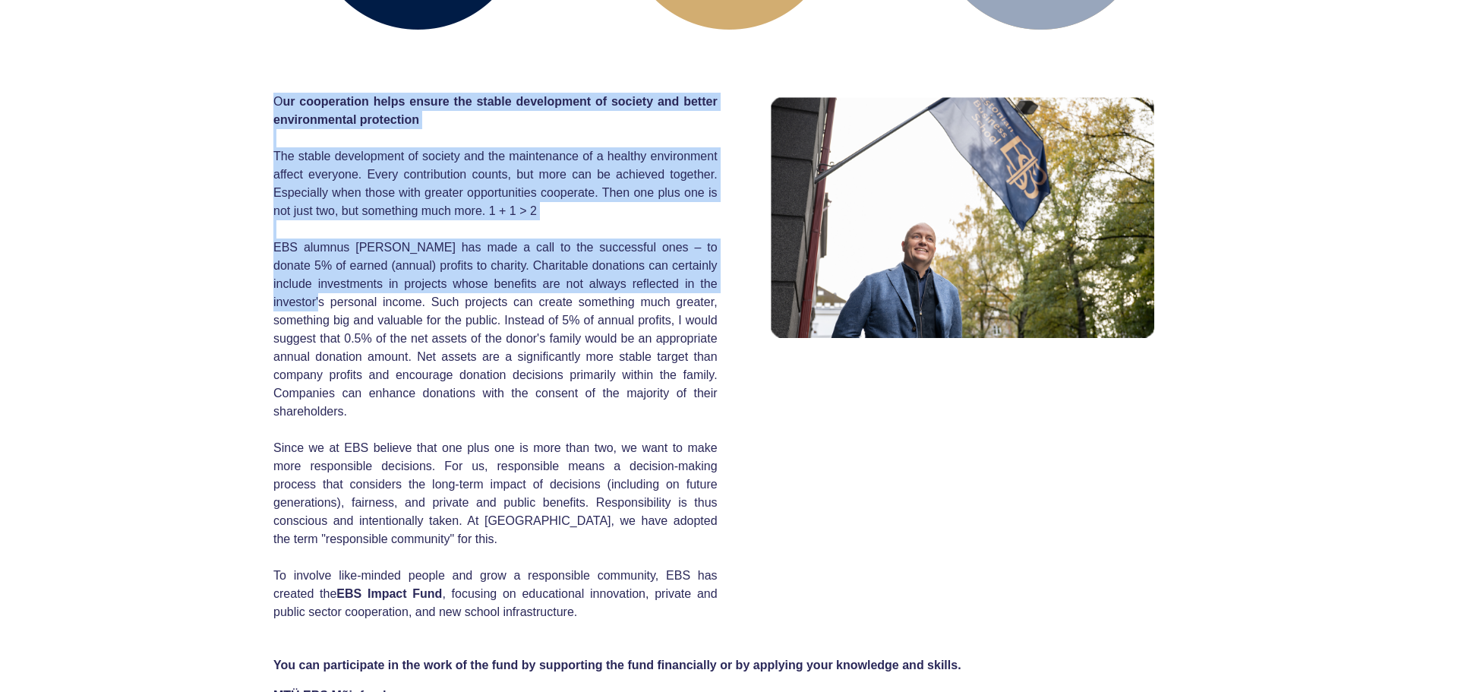
drag, startPoint x: 271, startPoint y: 253, endPoint x: 711, endPoint y: 293, distance: 441.5
click at [711, 293] on div "O ur cooperation helps ensure the stable development of society and better envi…" at bounding box center [729, 336] width 1458 height 585
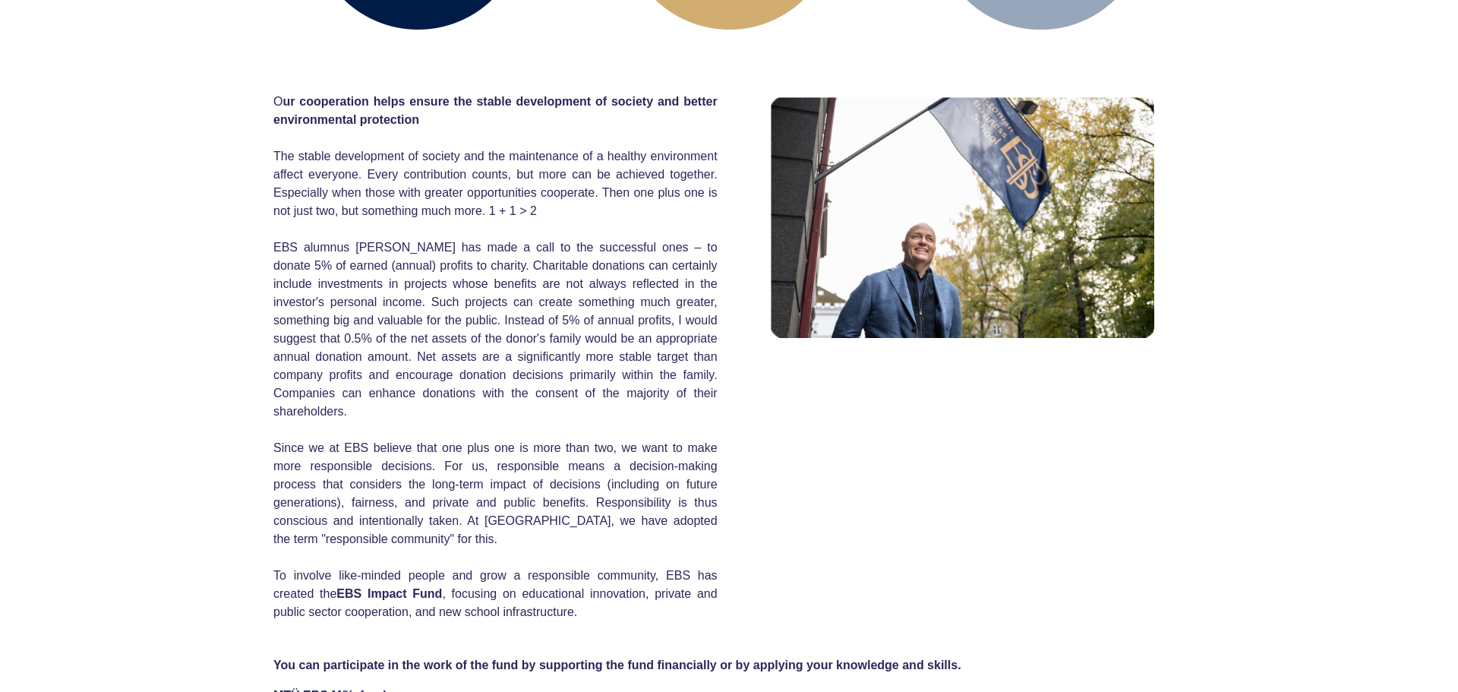
click at [721, 301] on div "O ur cooperation helps ensure the stable development of society and better envi…" at bounding box center [728, 347] width 911 height 547
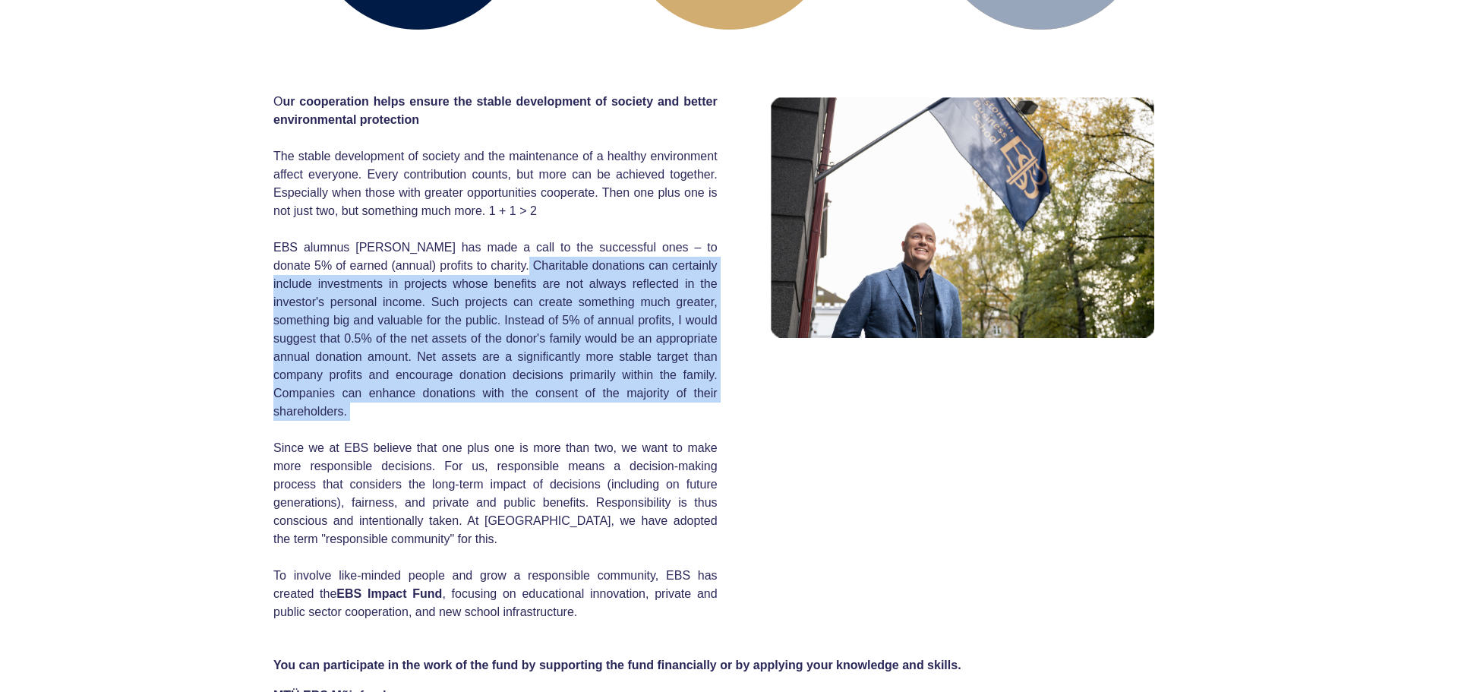
drag, startPoint x: 476, startPoint y: 273, endPoint x: 697, endPoint y: 416, distance: 263.5
click at [697, 416] on h2 "O ur cooperation helps ensure the stable development of society and better envi…" at bounding box center [495, 357] width 444 height 528
click at [740, 367] on div "O ur cooperation helps ensure the stable development of society and better envi…" at bounding box center [728, 347] width 911 height 547
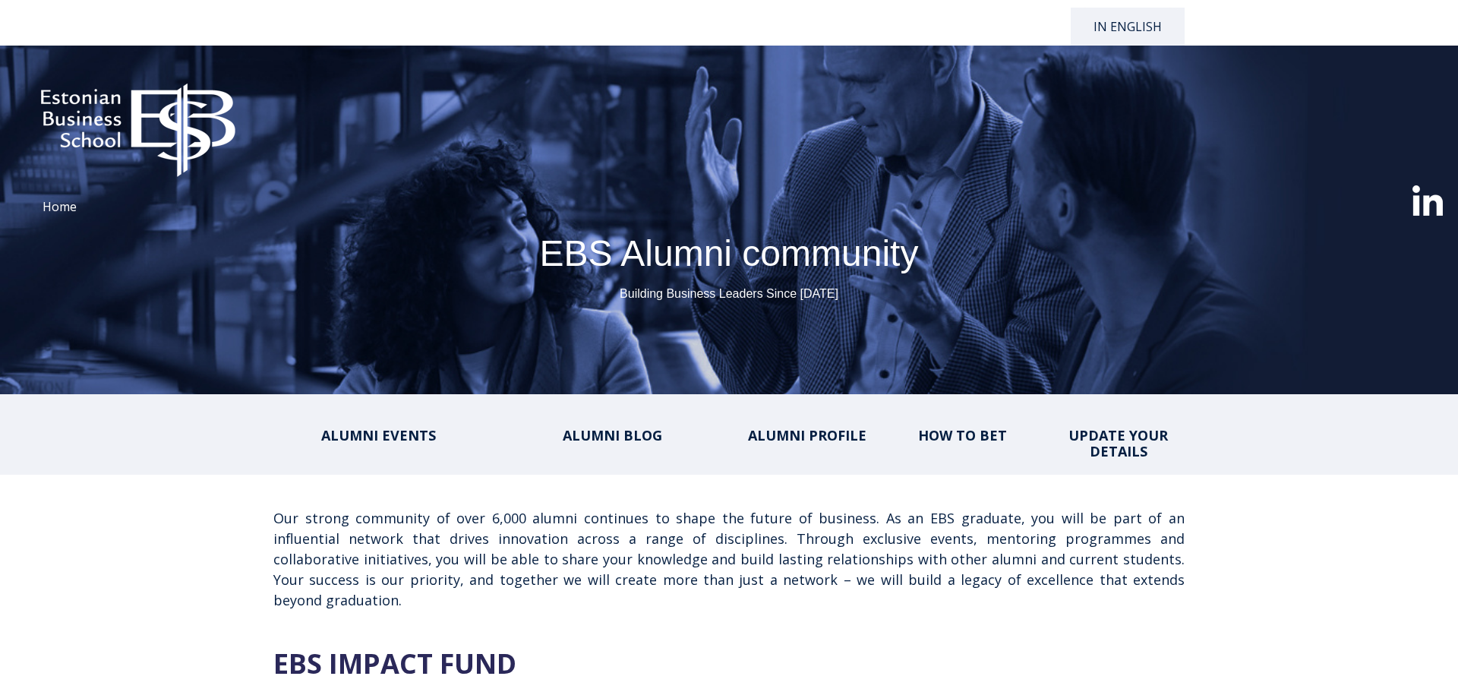
select select "**"
click at [968, 432] on font "HOW TO BET" at bounding box center [962, 435] width 89 height 18
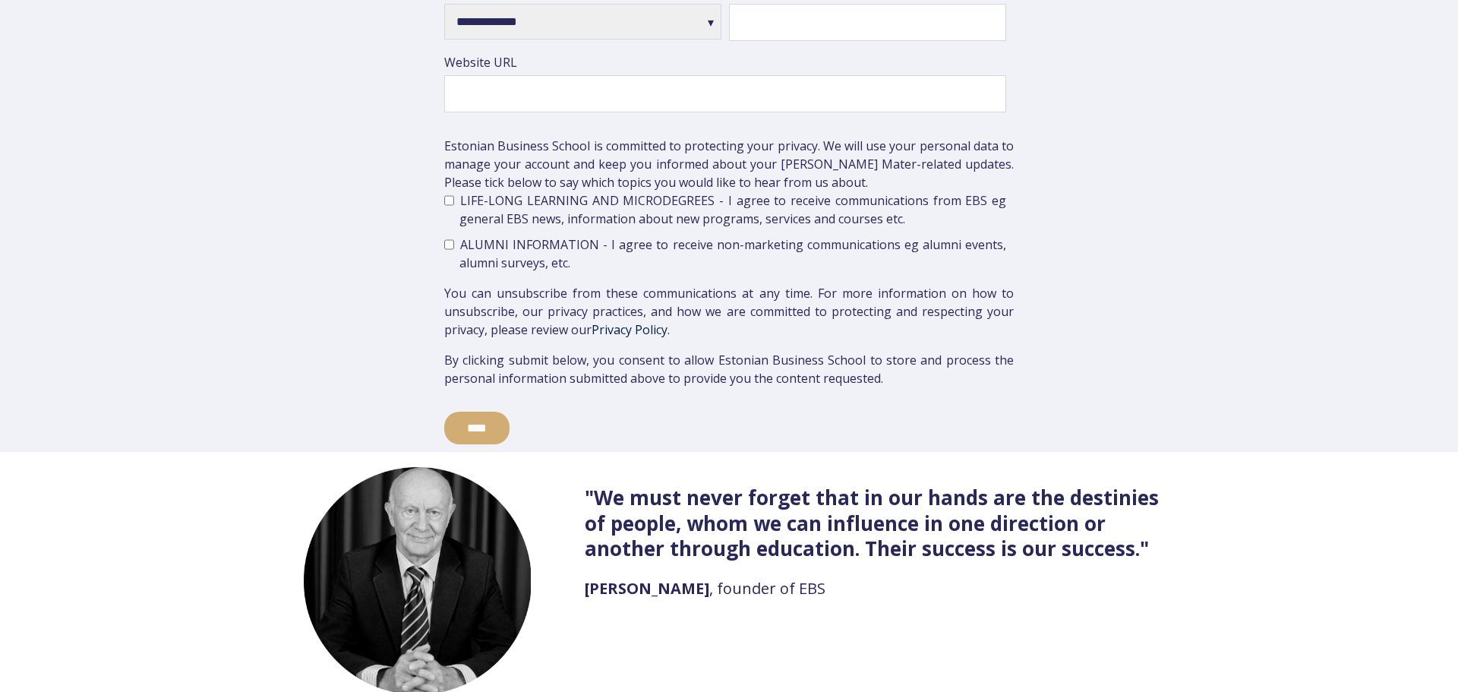
scroll to position [3499, 0]
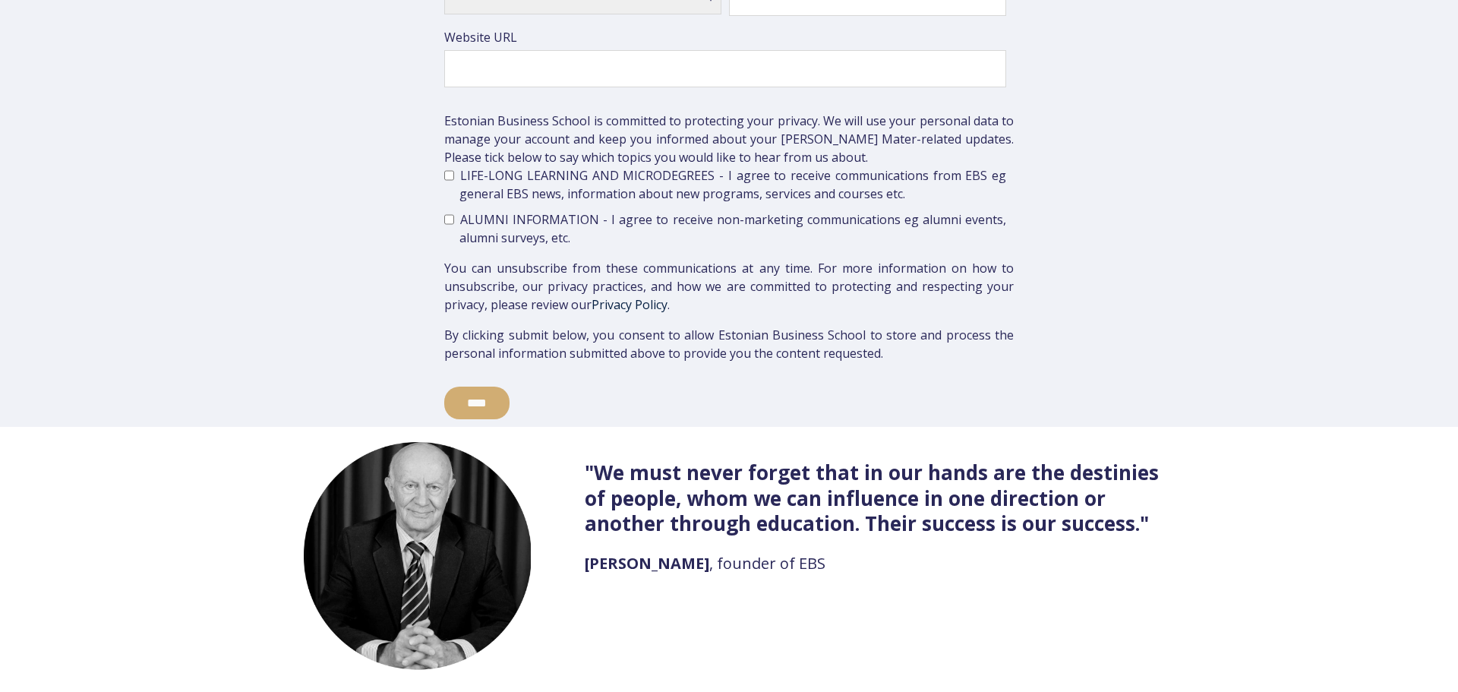
click at [1125, 147] on form "**********" at bounding box center [728, 45] width 911 height 748
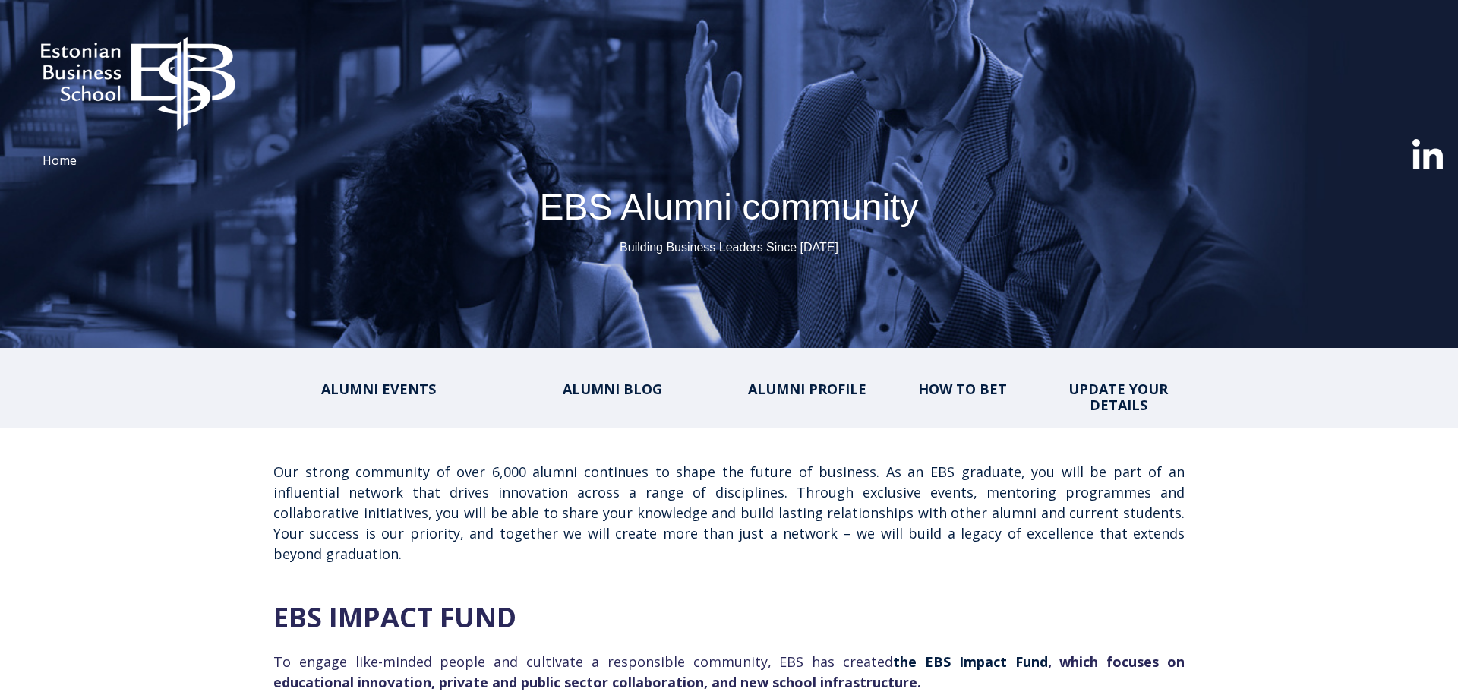
scroll to position [0, 0]
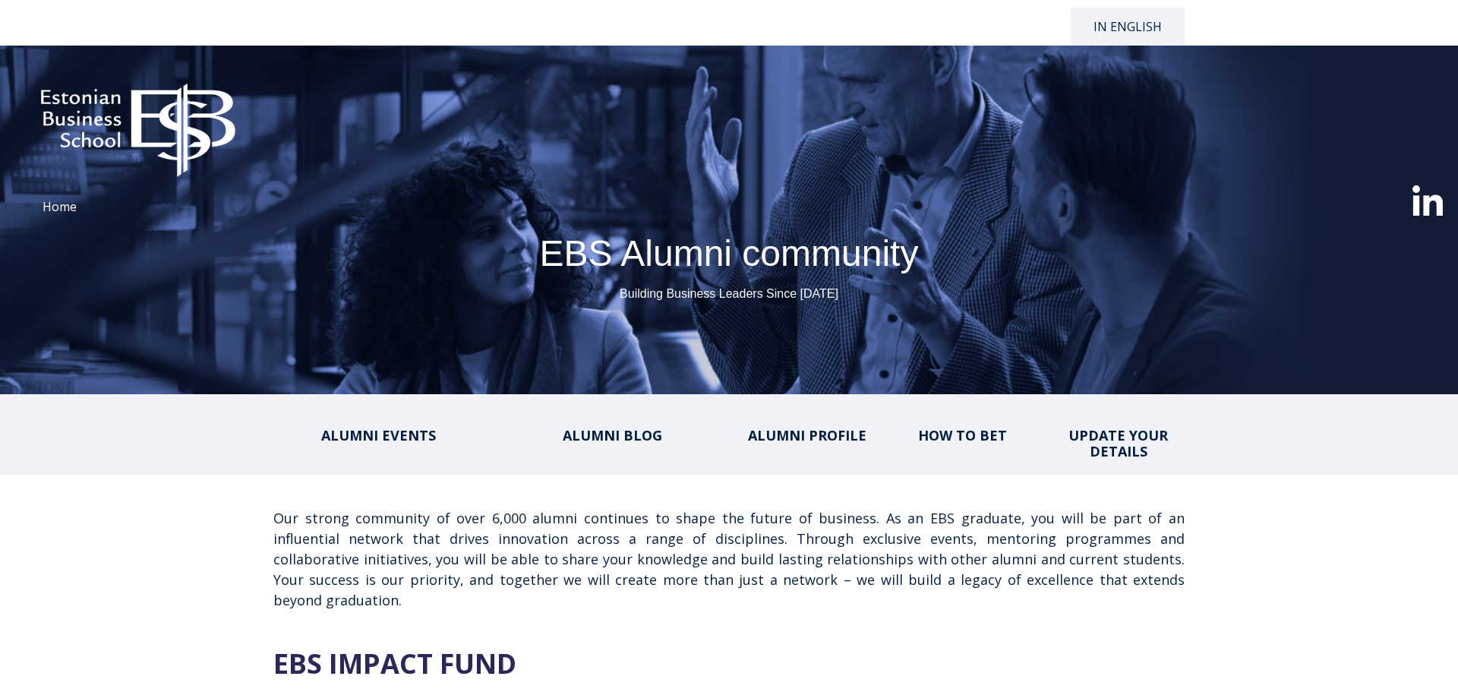
drag, startPoint x: 1434, startPoint y: 207, endPoint x: 1411, endPoint y: 242, distance: 42.8
click at [1434, 207] on img at bounding box center [1427, 200] width 30 height 30
click at [725, 443] on div "ALUMNI EVENTS ALUMNI BLOG ALUMNI PROFILE HOW TO BET UPDATE YOUR DETAILS" at bounding box center [728, 434] width 911 height 50
click at [793, 422] on div "ALUMNI PROFILE" at bounding box center [806, 426] width 132 height 34
click at [805, 426] on font "ALUMNI PROFILE" at bounding box center [807, 435] width 118 height 18
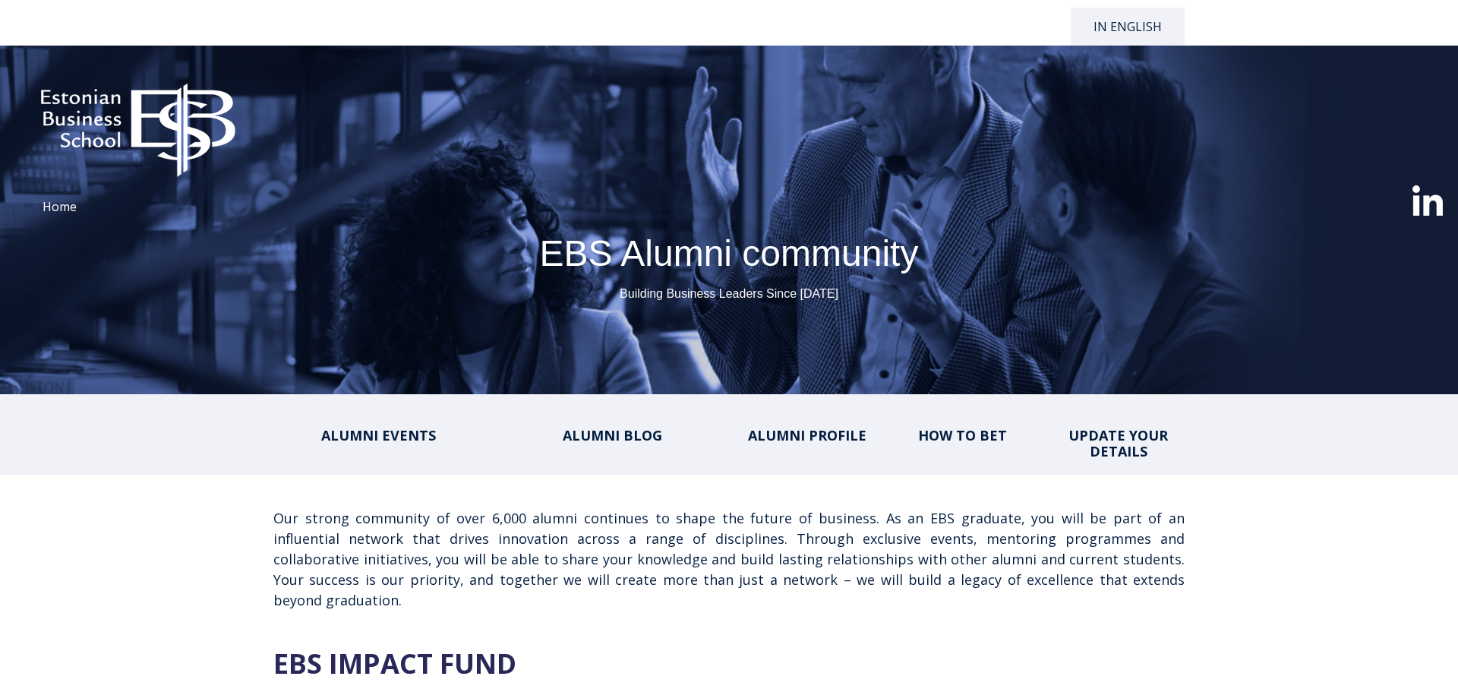
scroll to position [1694, 0]
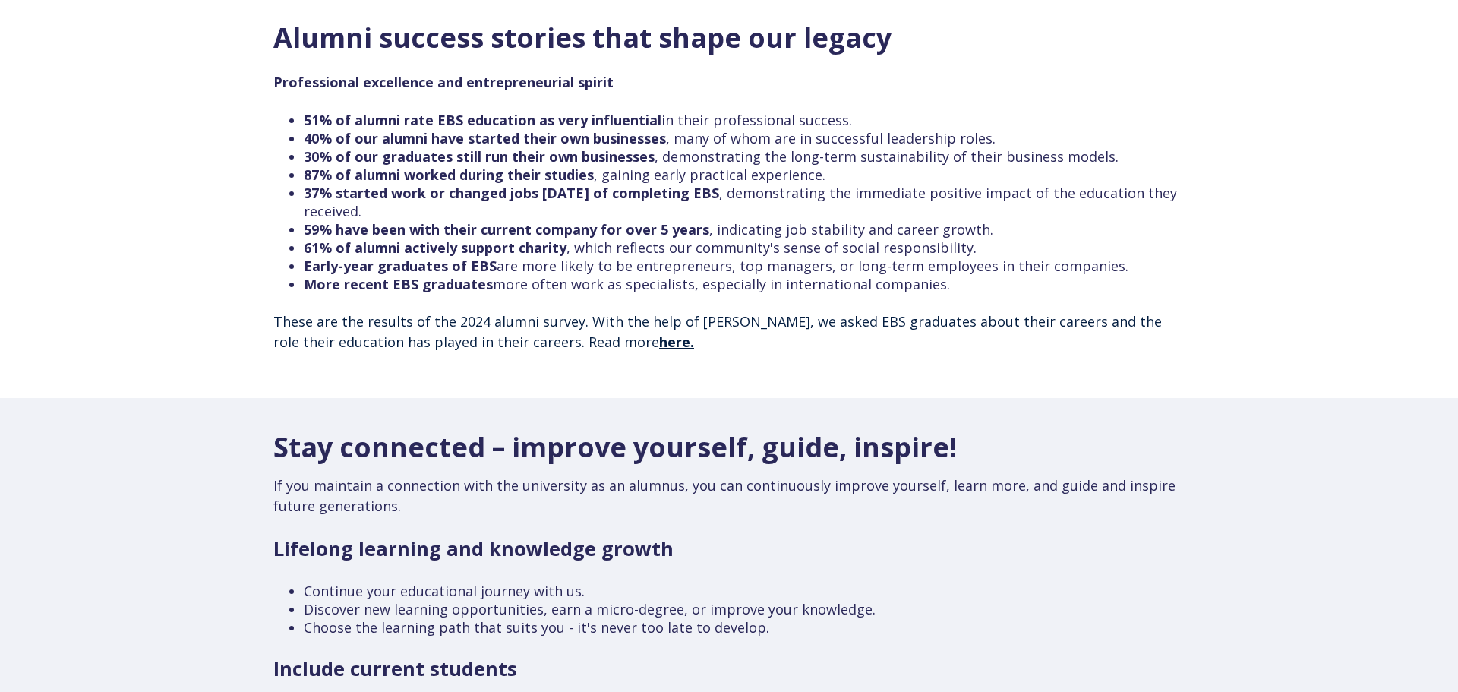
click at [1273, 134] on div "Alumni success stories that shape our legacy Professional excellence and entrep…" at bounding box center [729, 193] width 1458 height 409
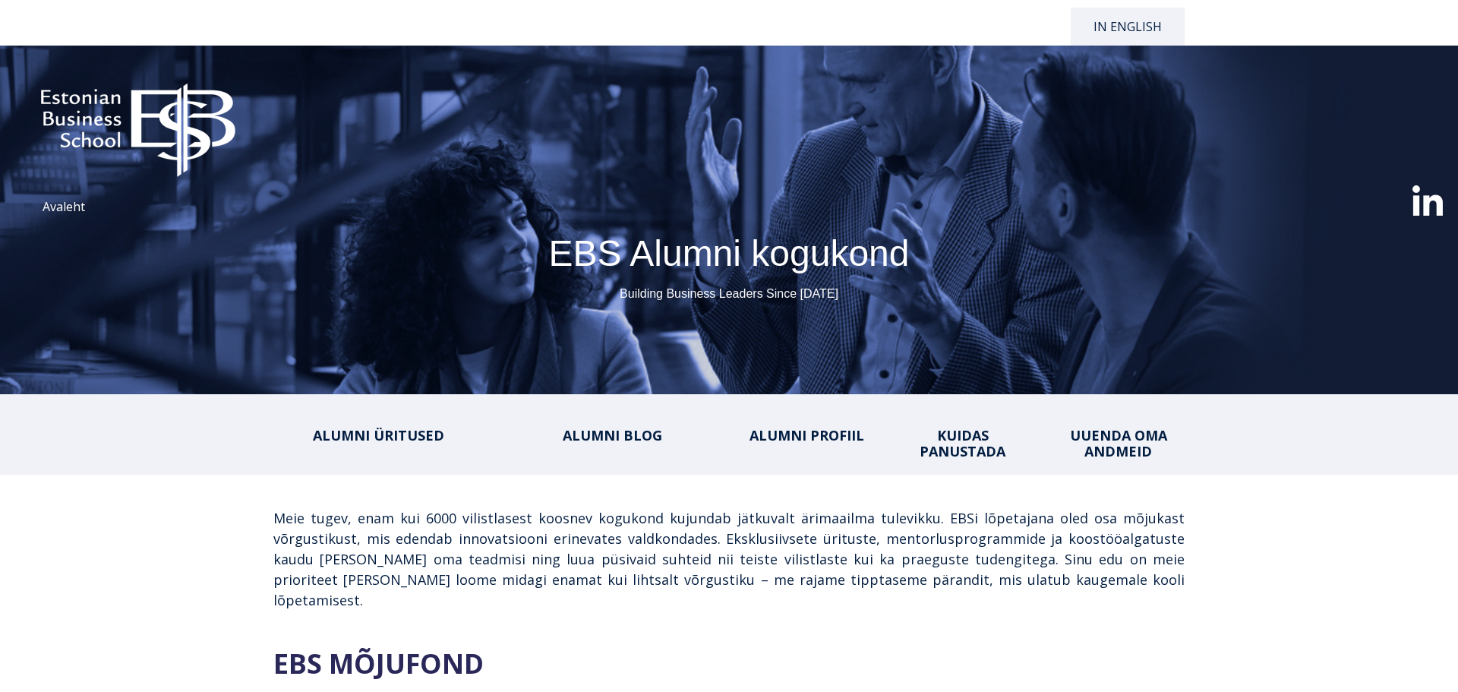
select select "**"
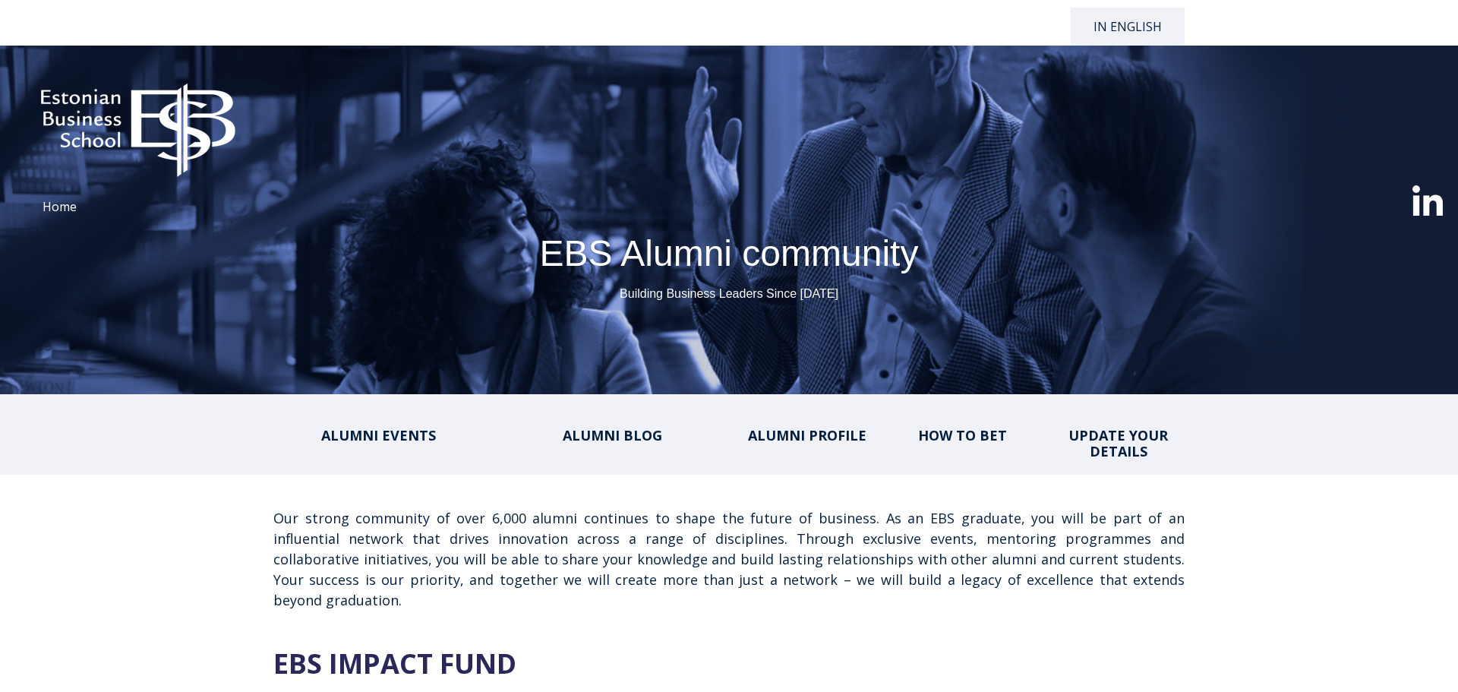
click at [952, 439] on font "HOW TO BET" at bounding box center [962, 435] width 89 height 18
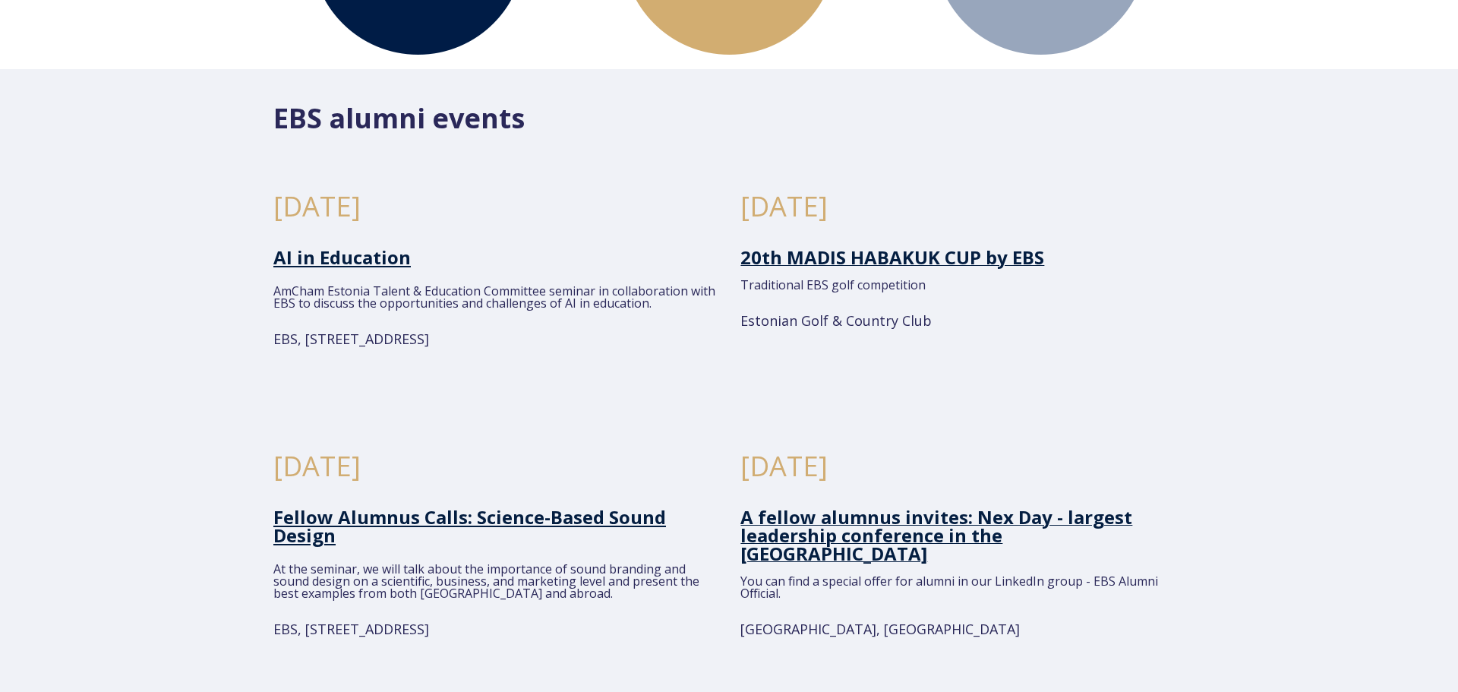
scroll to position [68, 0]
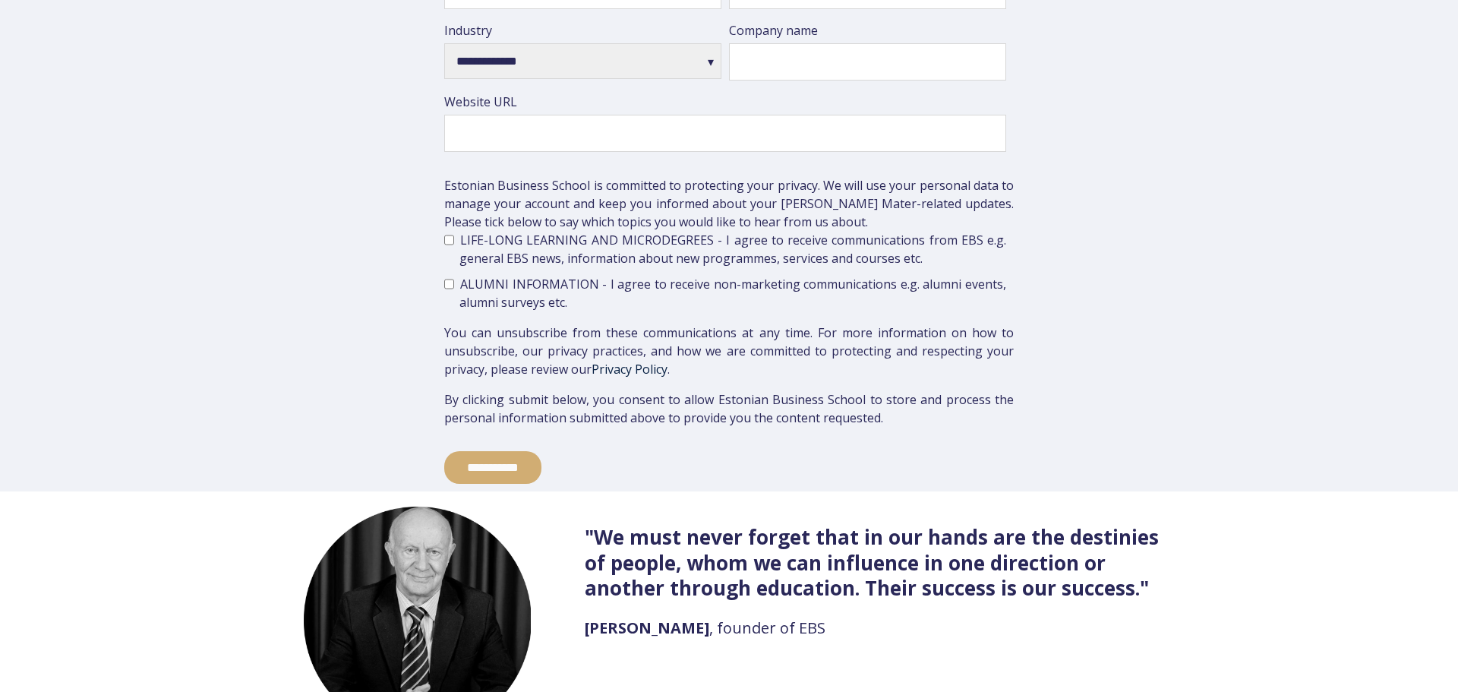
scroll to position [3499, 0]
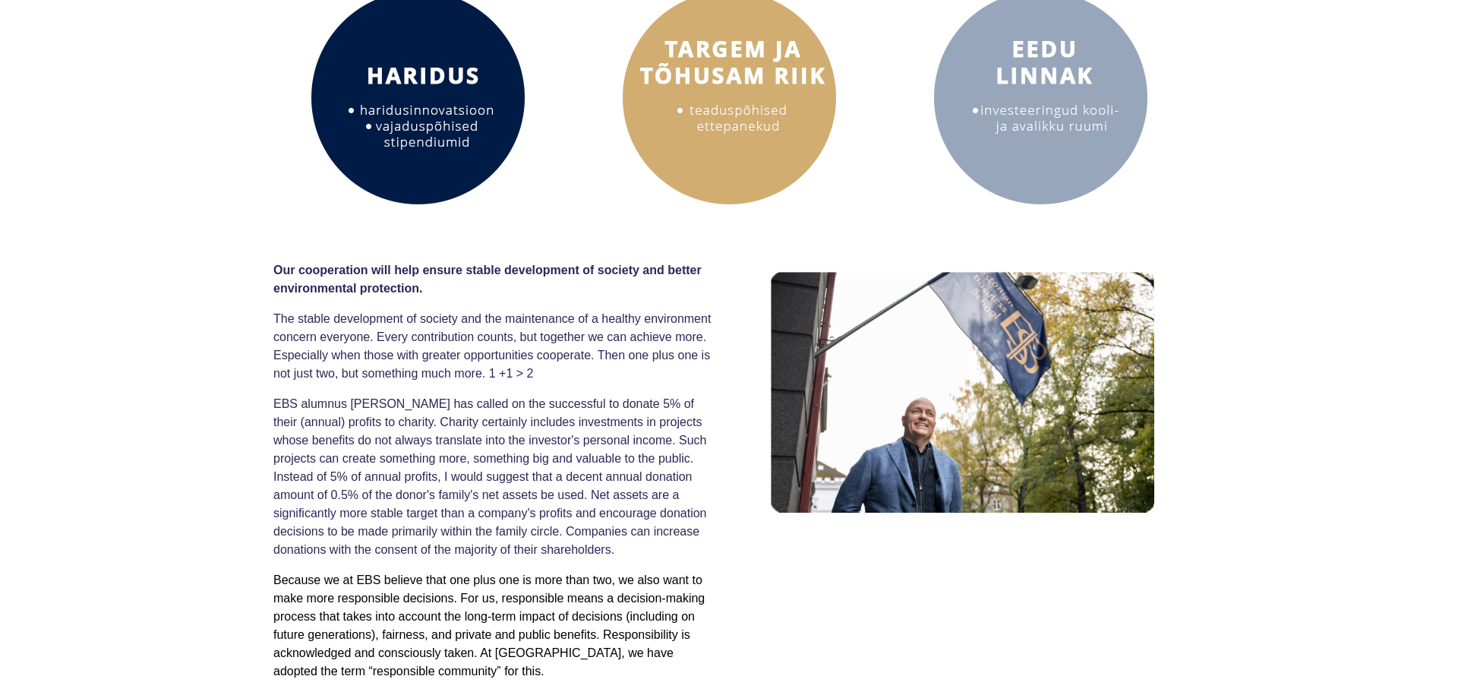
scroll to position [293, 0]
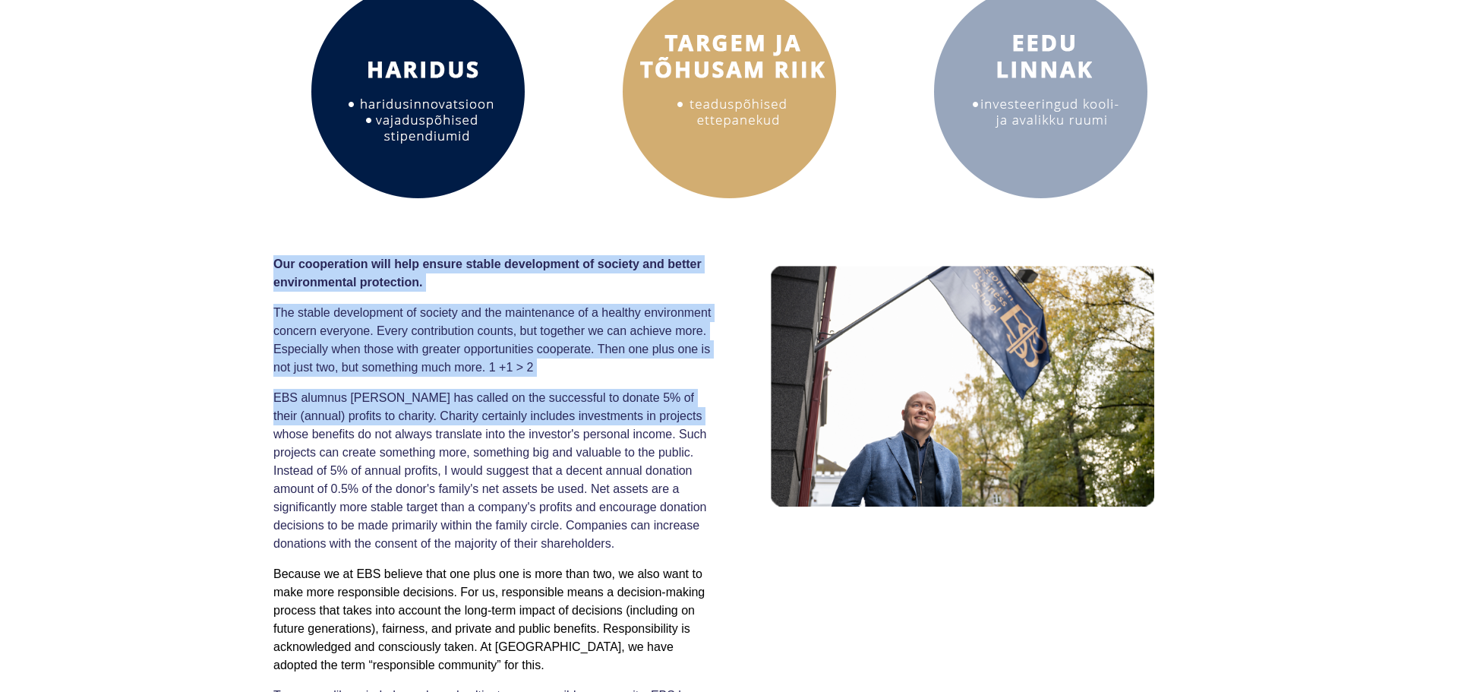
drag, startPoint x: 267, startPoint y: 402, endPoint x: 677, endPoint y: 414, distance: 410.2
click at [677, 414] on div "Our cooperation will help ensure stable development of society and better envir…" at bounding box center [729, 496] width 1458 height 566
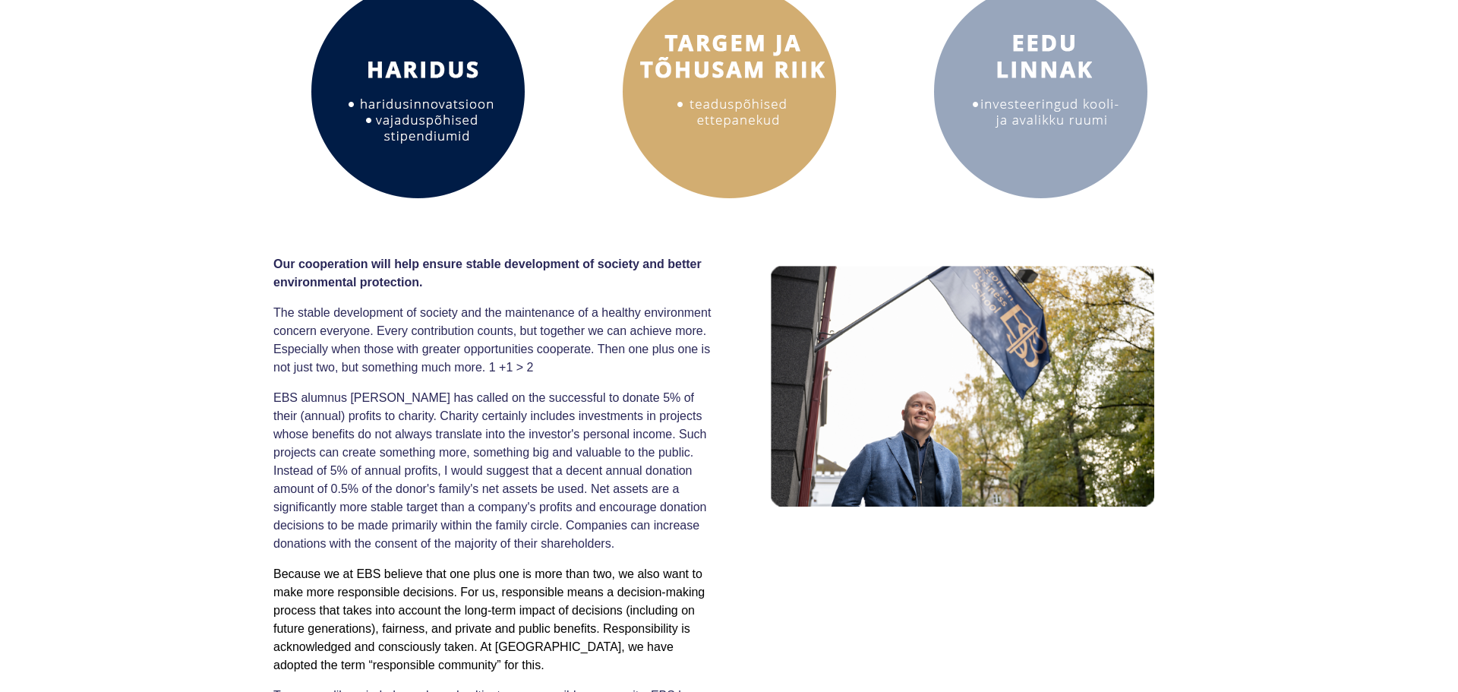
click at [134, 460] on div "Our cooperation will help ensure stable development of society and better envir…" at bounding box center [729, 496] width 1458 height 566
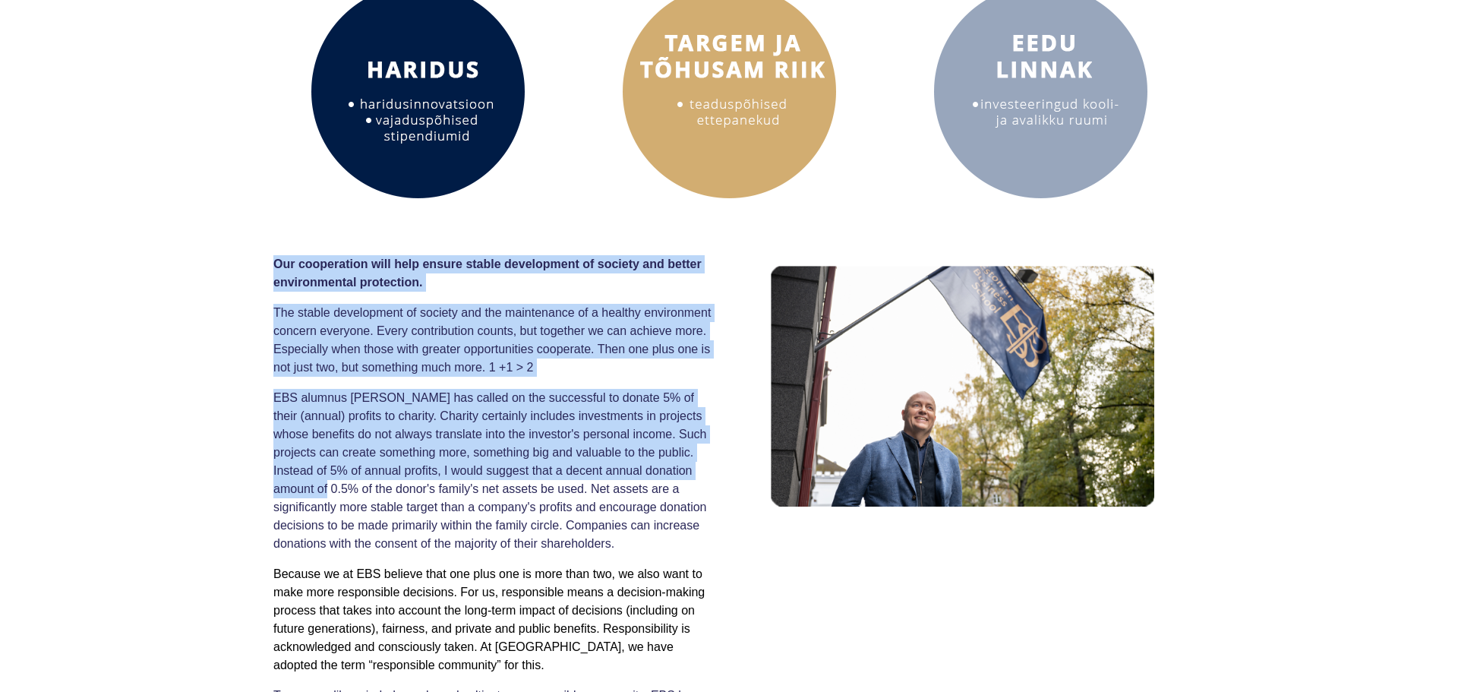
drag, startPoint x: 262, startPoint y: 402, endPoint x: 690, endPoint y: 469, distance: 433.5
click at [690, 469] on div "Our cooperation will help ensure stable development of society and better envir…" at bounding box center [729, 496] width 1458 height 566
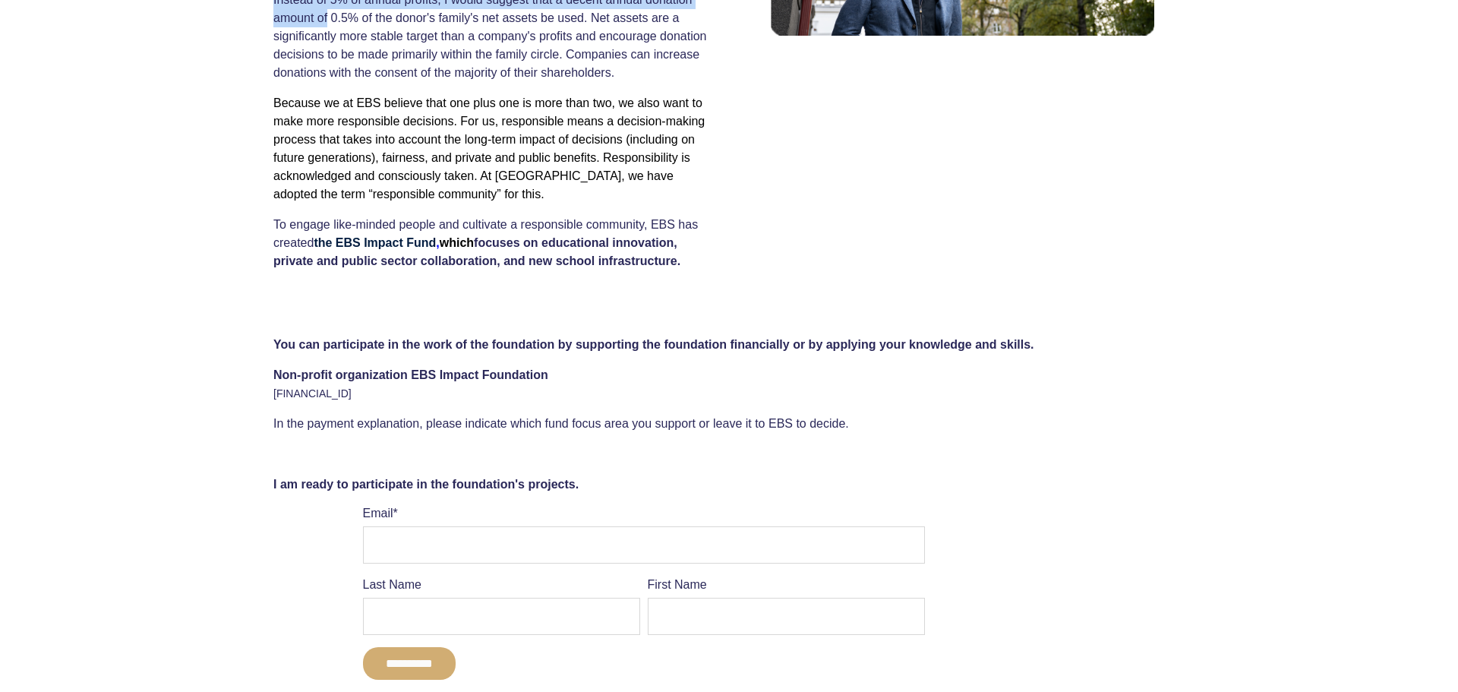
scroll to position [786, 0]
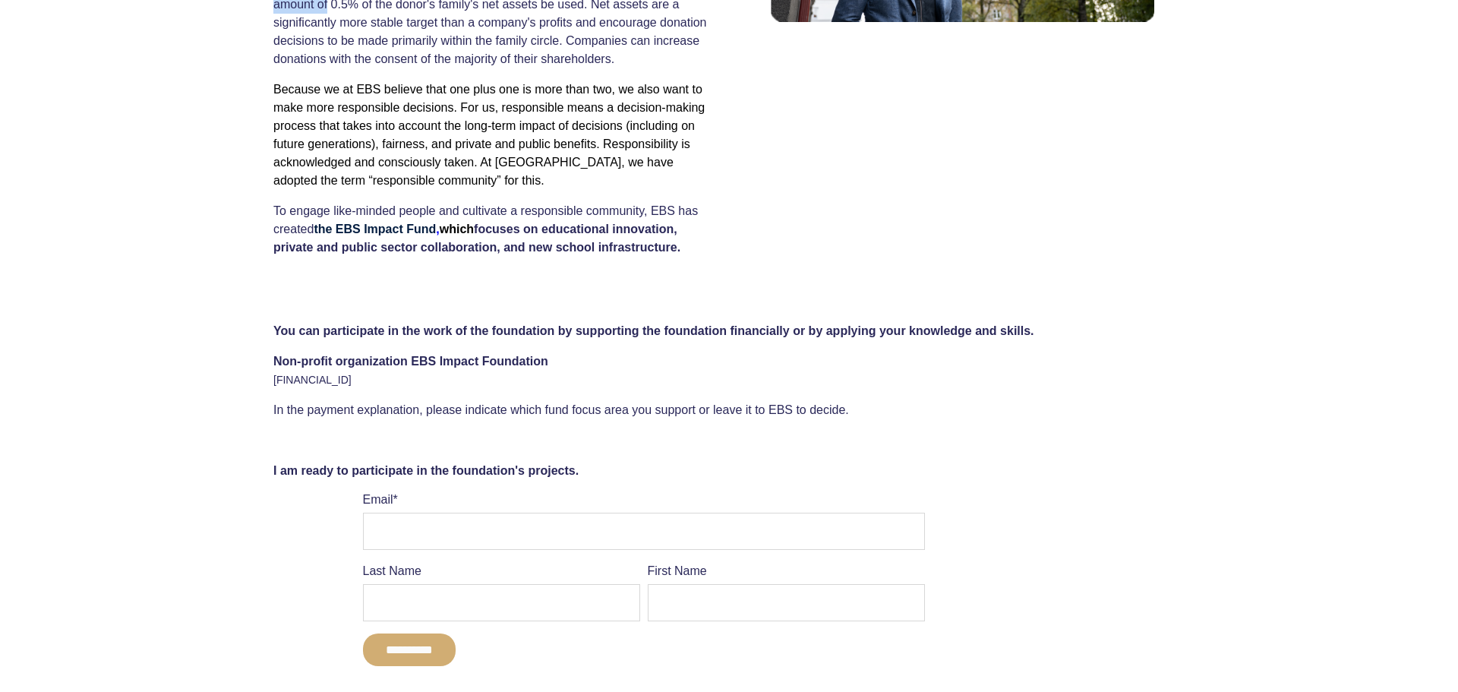
drag, startPoint x: 272, startPoint y: 316, endPoint x: 847, endPoint y: 412, distance: 583.4
click at [847, 412] on div "You can participate in the work of the foundation by supporting the foundation …" at bounding box center [729, 365] width 1458 height 140
click at [885, 364] on p "Non-profit organization EBS Impact Foundation EE947700771005217169" at bounding box center [728, 370] width 911 height 36
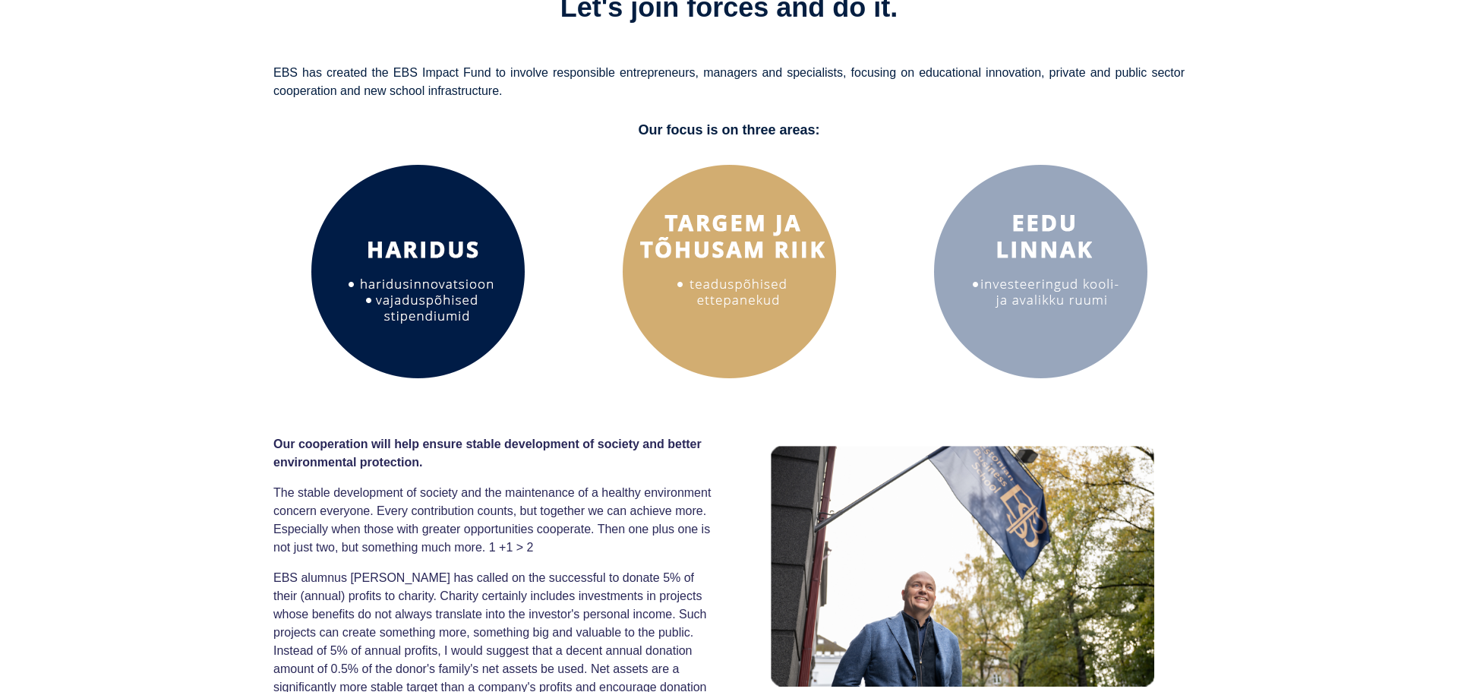
scroll to position [0, 0]
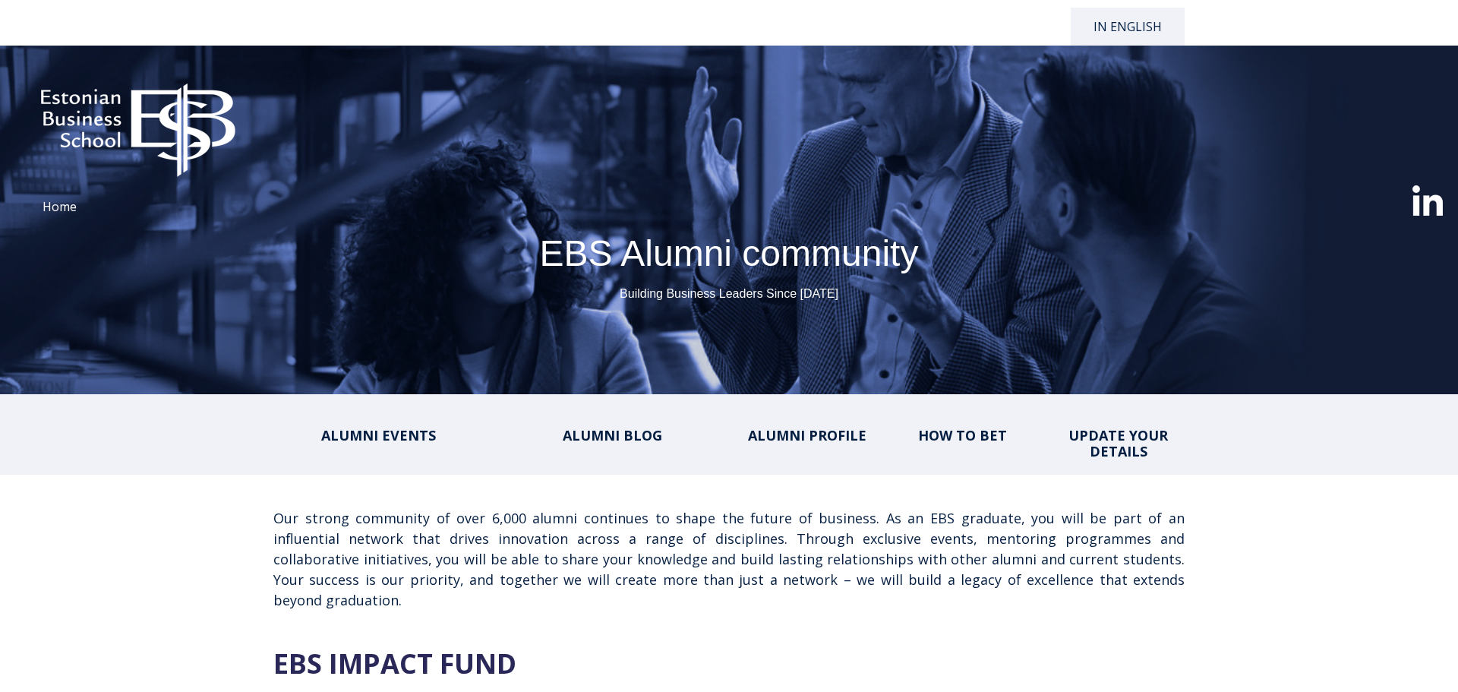
select select "**"
click at [959, 435] on font "HOW TO BET" at bounding box center [962, 435] width 89 height 18
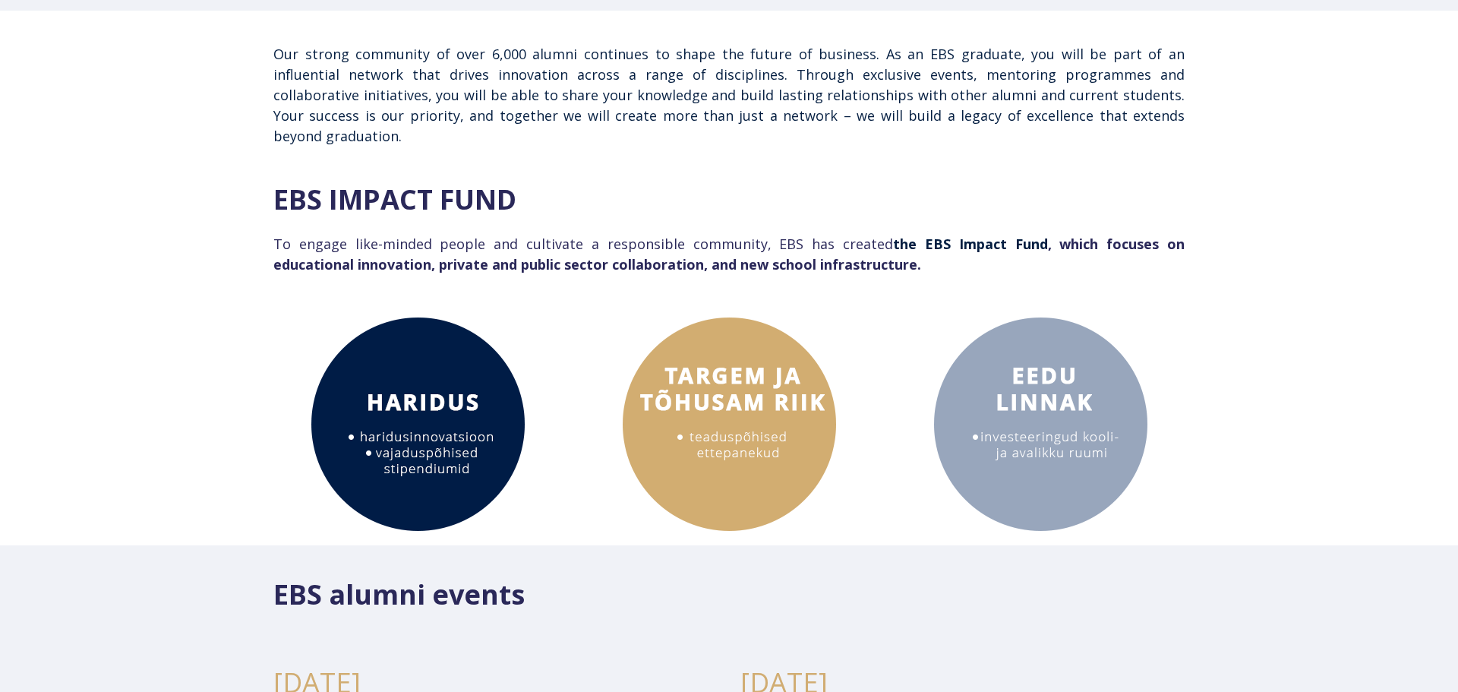
scroll to position [88, 0]
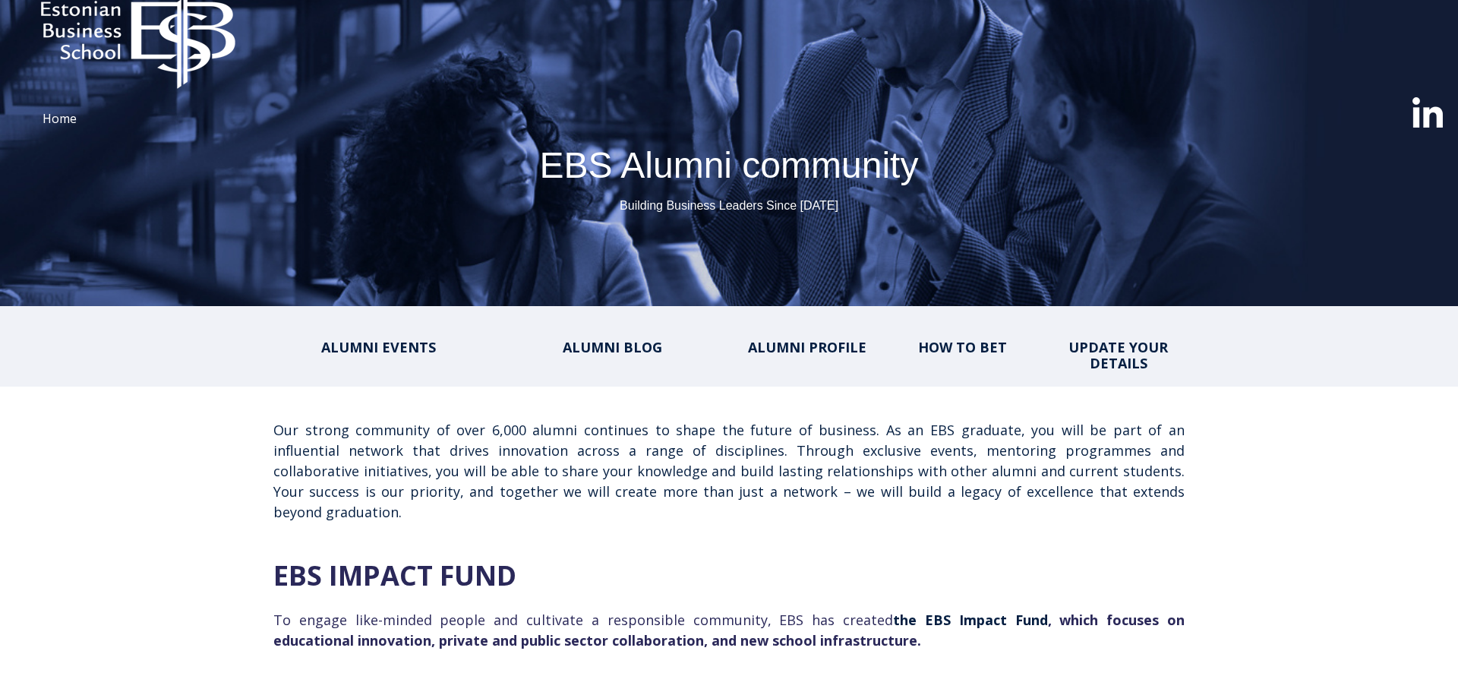
click at [966, 342] on font "HOW TO BET" at bounding box center [962, 347] width 89 height 18
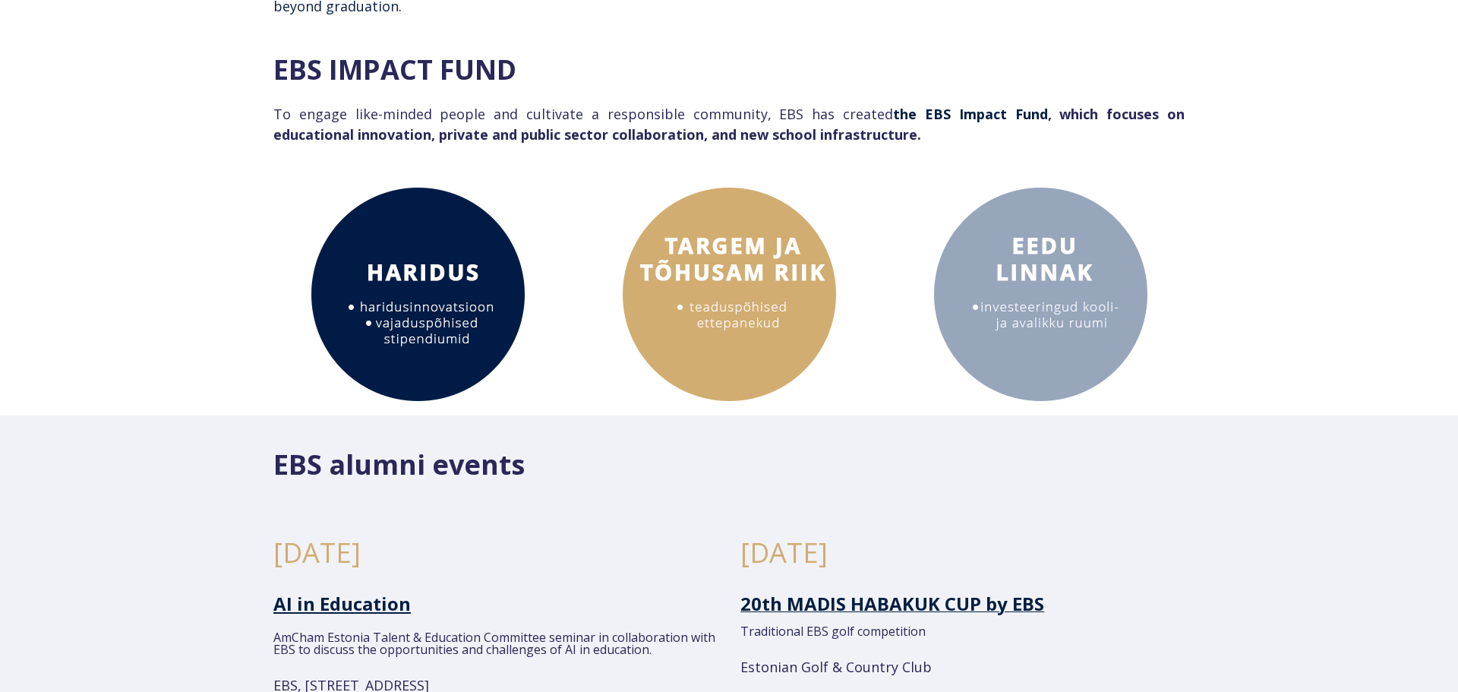
scroll to position [0, 0]
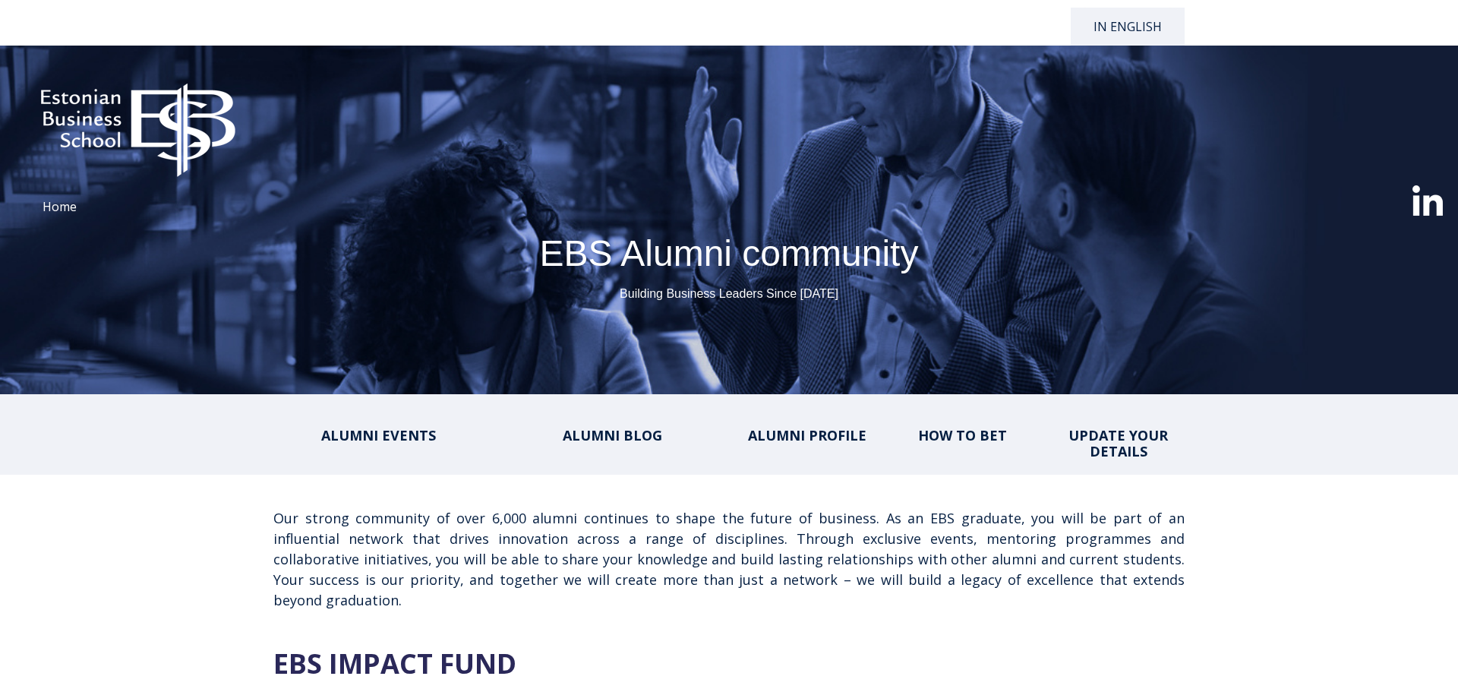
click at [972, 434] on font "HOW TO BET" at bounding box center [962, 435] width 89 height 18
click at [152, 128] on img at bounding box center [137, 123] width 245 height 125
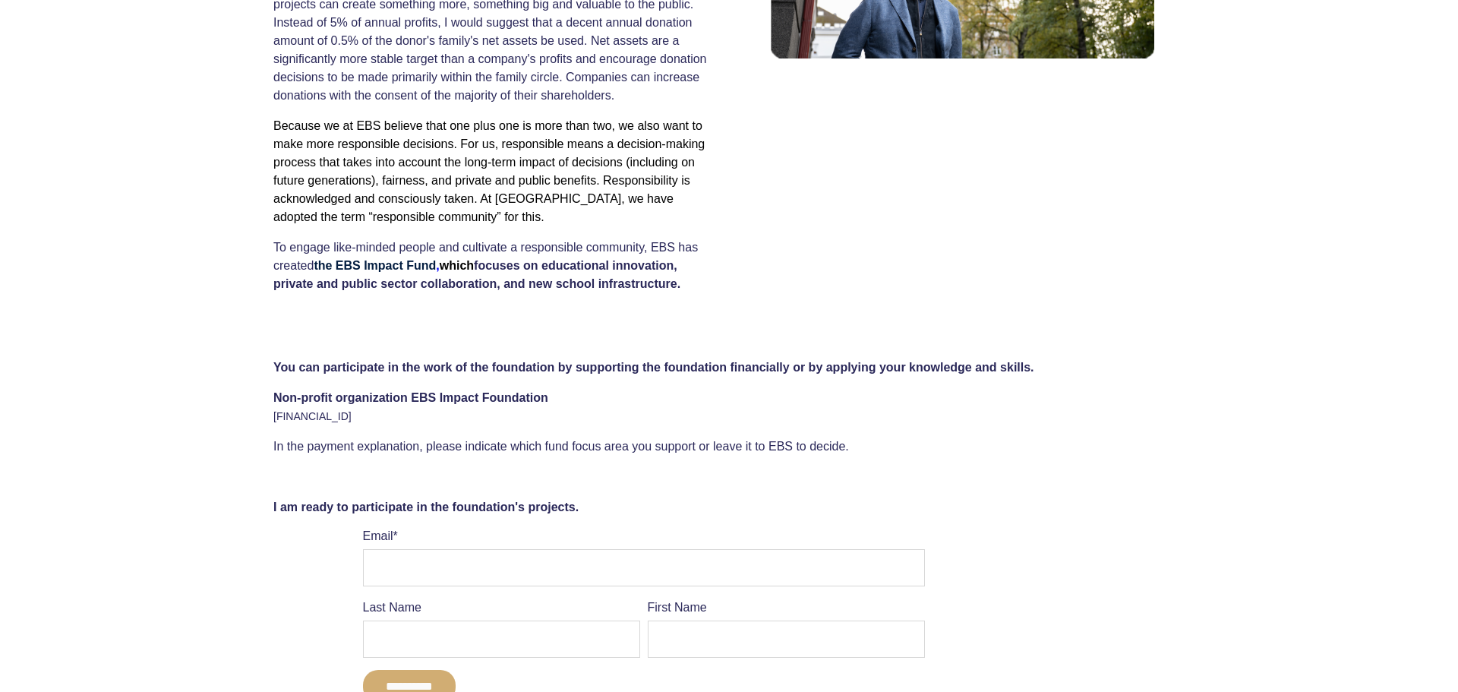
scroll to position [786, 0]
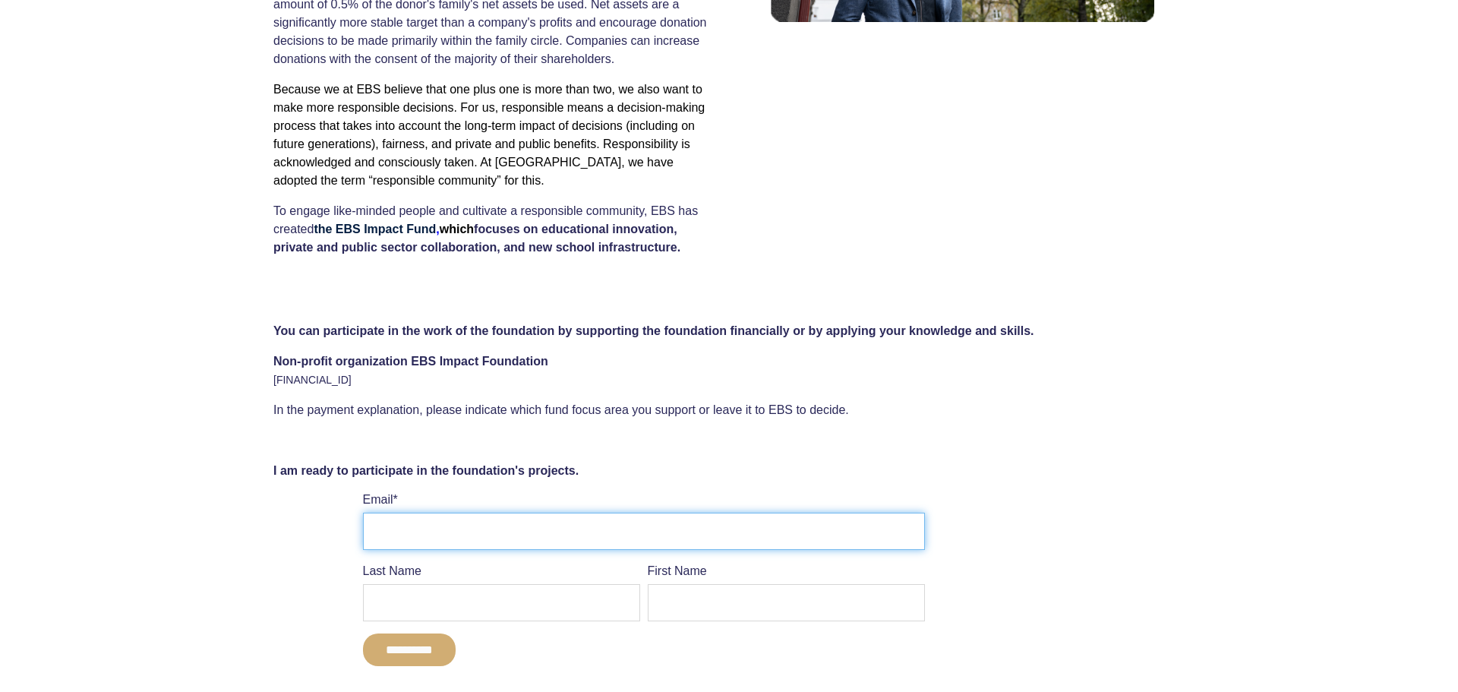
click at [481, 528] on input "Email *" at bounding box center [644, 531] width 562 height 37
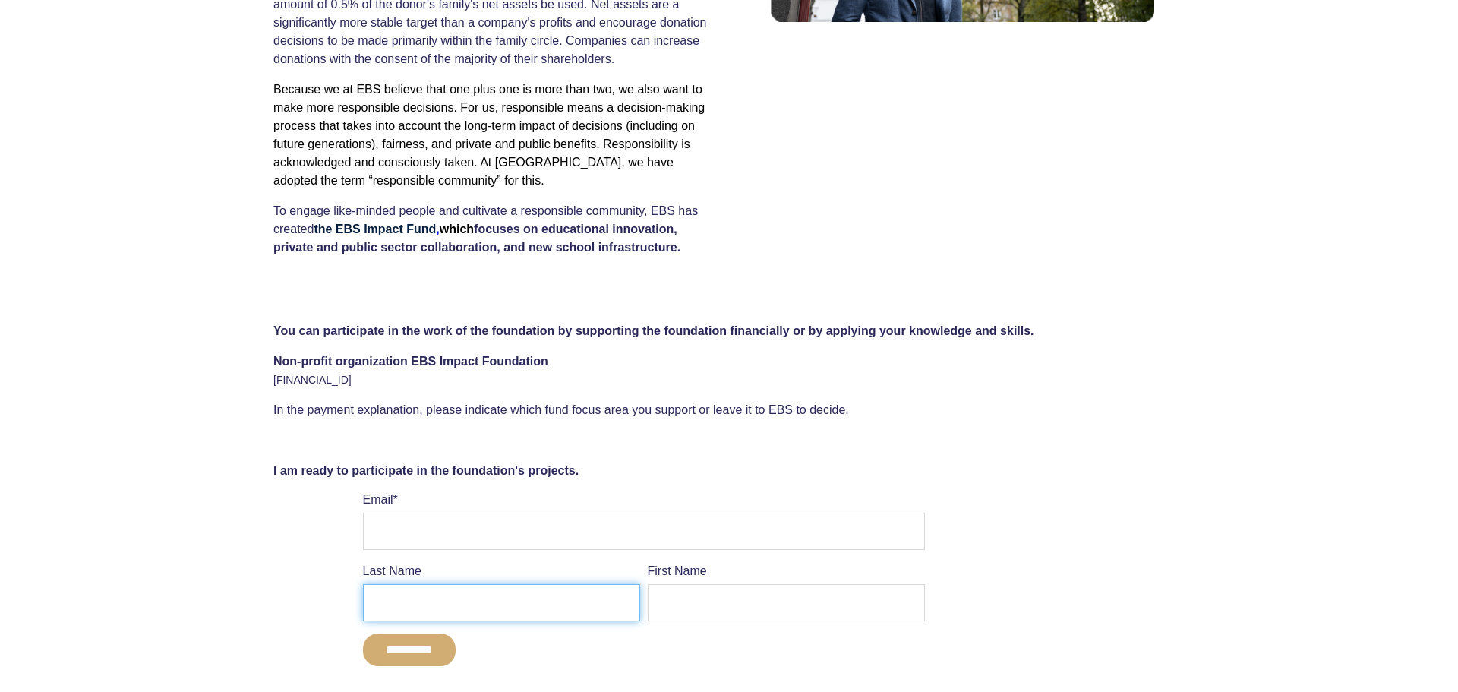
click at [499, 611] on input "Last Name" at bounding box center [501, 602] width 277 height 37
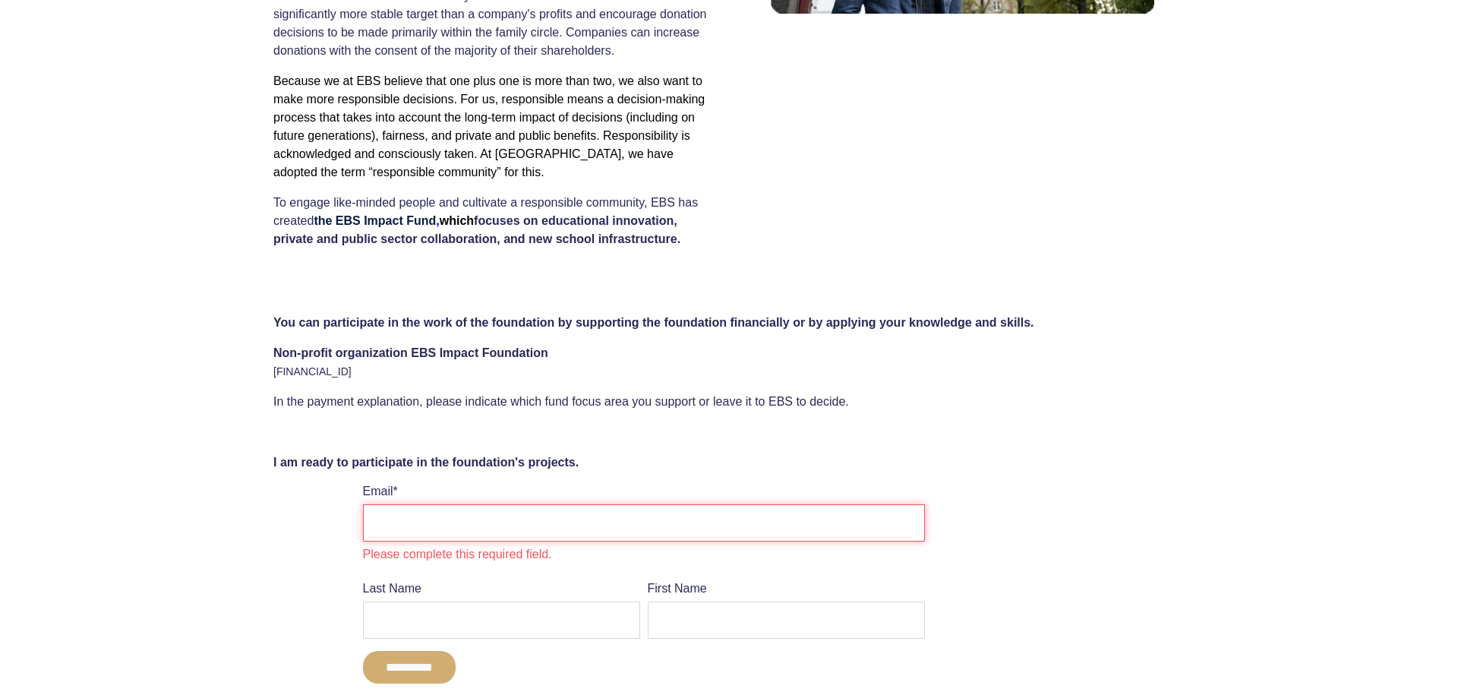
click at [502, 525] on input "Email *" at bounding box center [644, 522] width 562 height 37
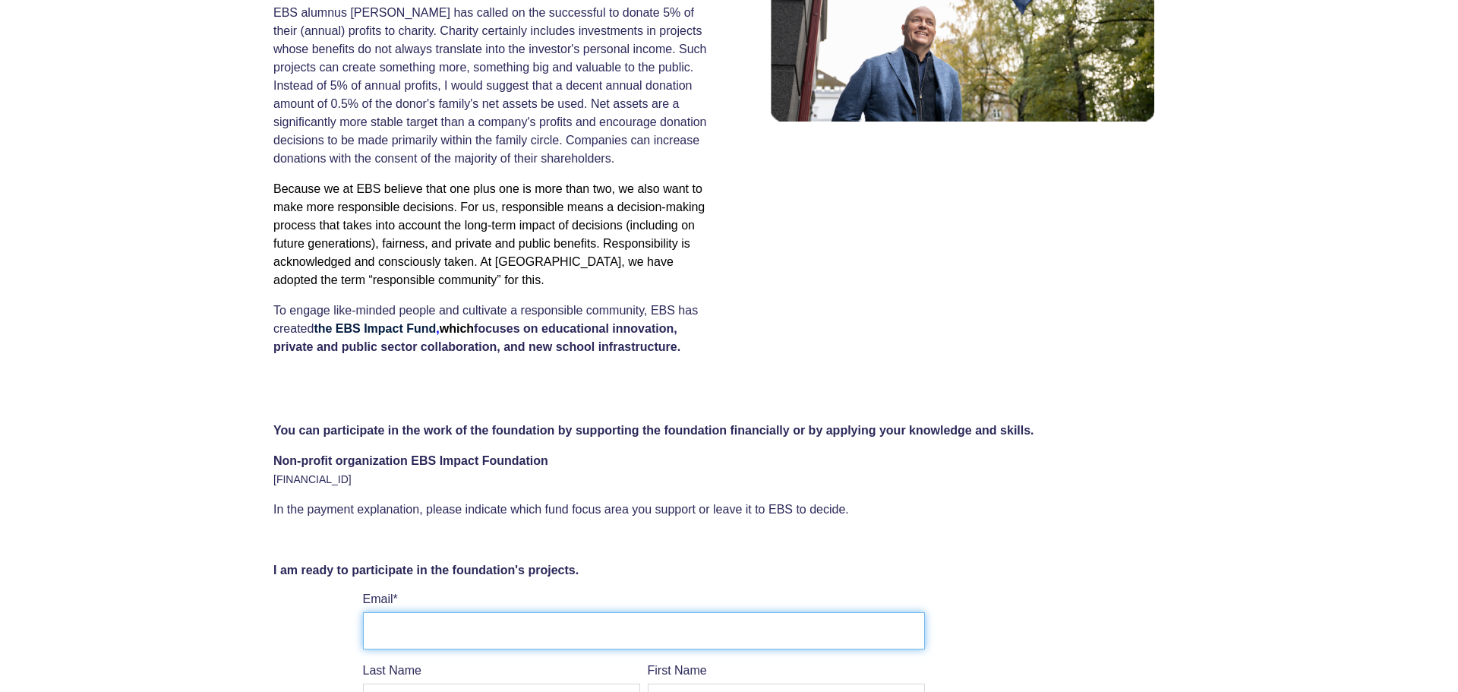
scroll to position [0, 0]
